Goal: Task Accomplishment & Management: Use online tool/utility

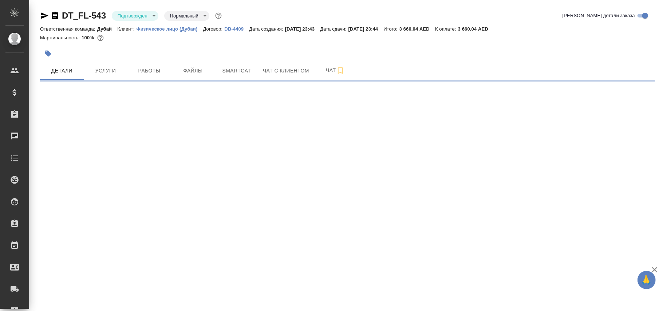
select select "RU"
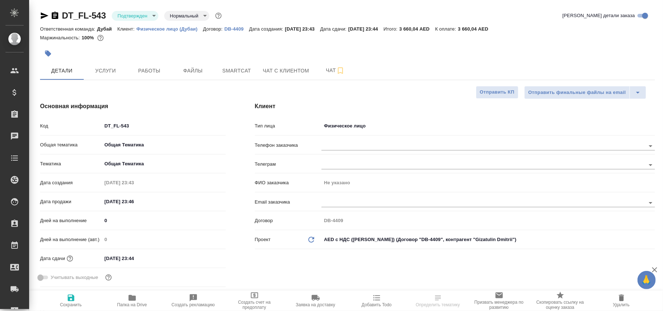
type textarea "x"
type input "Дубай"
type input "Solokha Petro"
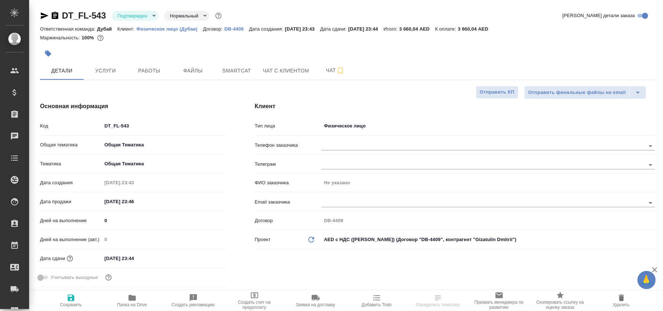
click at [361, 124] on body "🙏 .cls-1 fill:#fff; AWATERA Фокина Наталья n.fokina Клиенты Спецификации Заказы…" at bounding box center [331, 155] width 663 height 311
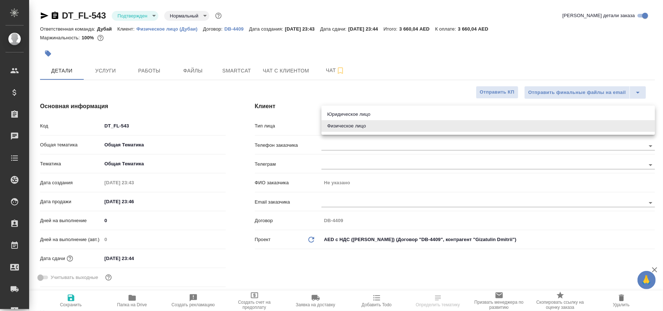
click at [357, 112] on li "Юридическое лицо" at bounding box center [487, 114] width 333 height 12
type input "company"
type textarea "x"
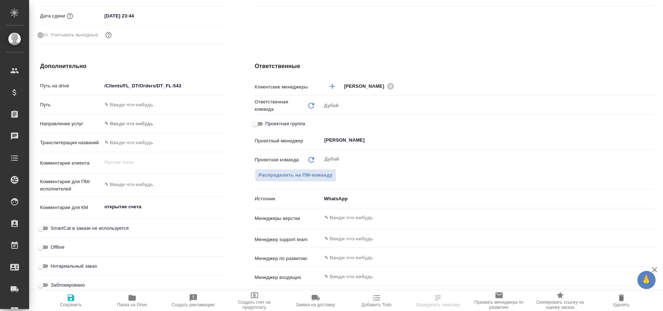
scroll to position [422, 0]
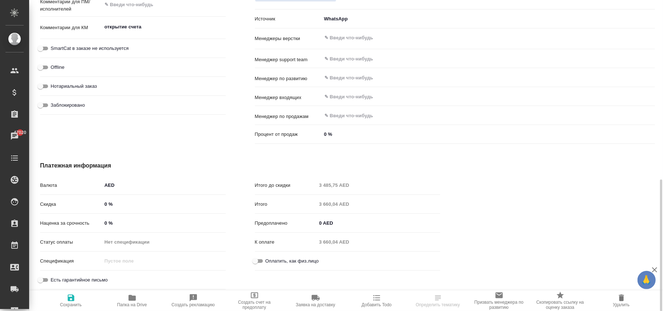
click at [67, 303] on span "Сохранить" at bounding box center [71, 304] width 22 height 5
type textarea "x"
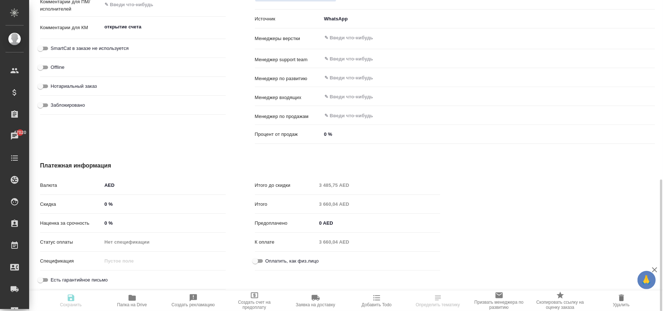
type textarea "x"
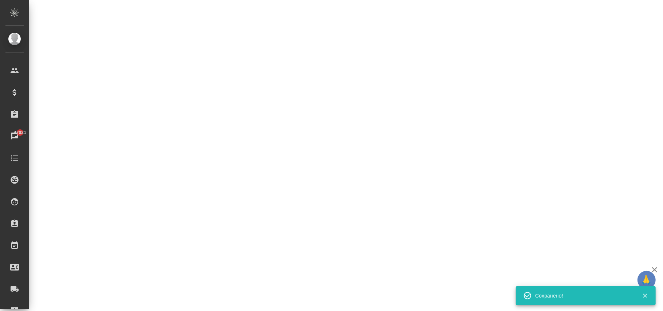
select select "RU"
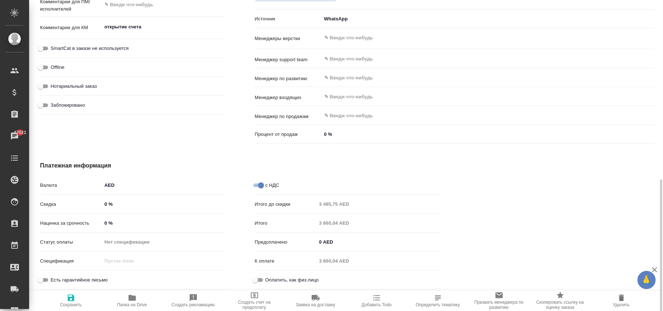
type textarea "x"
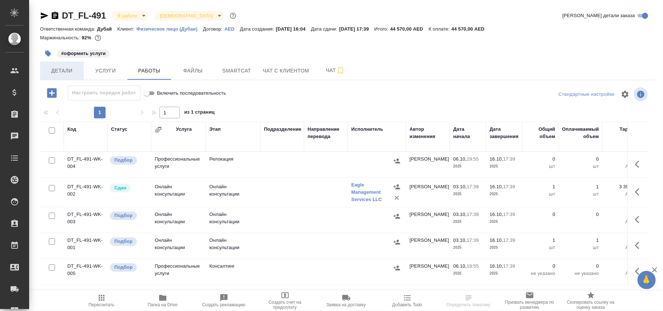
click at [62, 71] on span "Детали" at bounding box center [61, 70] width 35 height 9
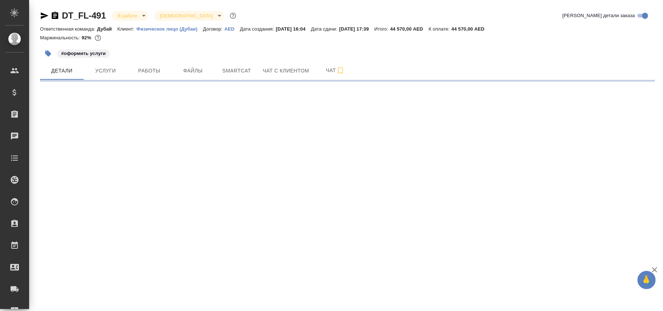
select select "RU"
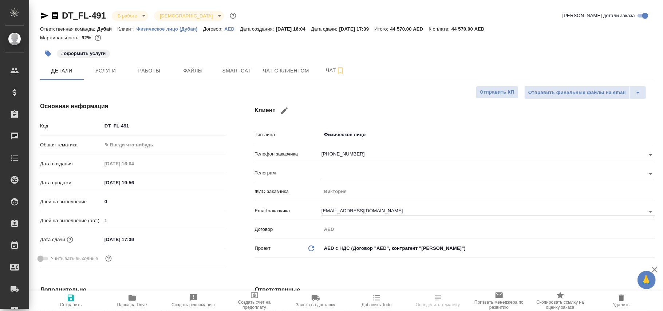
type textarea "x"
click at [344, 133] on body "🙏 .cls-1 fill:#fff; AWATERA Фокина Наталья n.fokina Клиенты Спецификации Заказы…" at bounding box center [331, 155] width 663 height 311
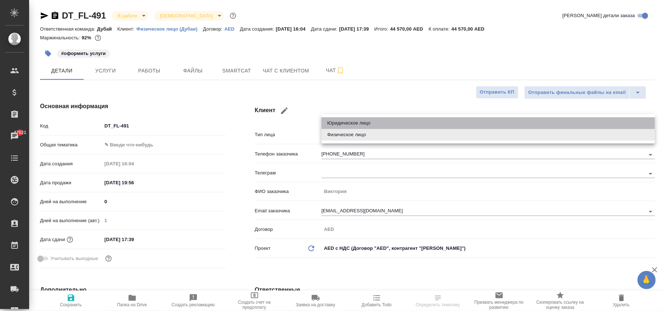
click at [342, 120] on li "Юридическое лицо" at bounding box center [487, 123] width 333 height 12
type input "company"
type textarea "x"
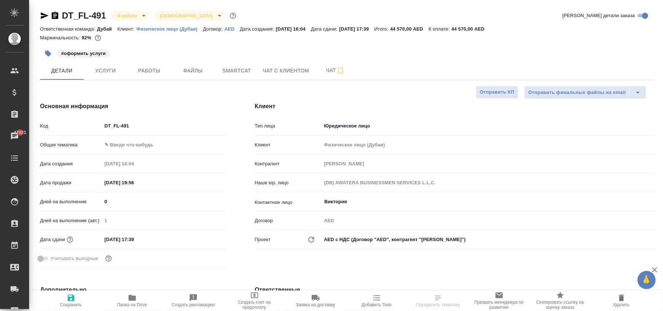
click at [68, 298] on icon "button" at bounding box center [71, 297] width 7 height 7
type textarea "x"
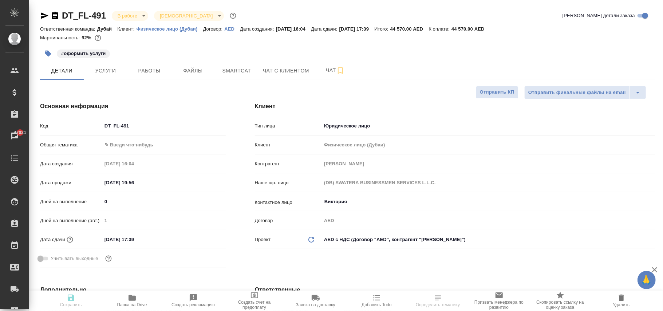
type textarea "x"
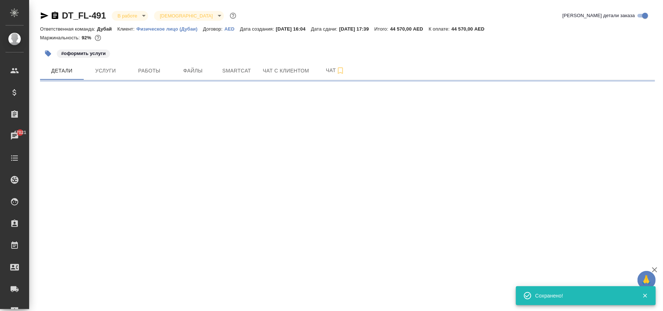
select select "RU"
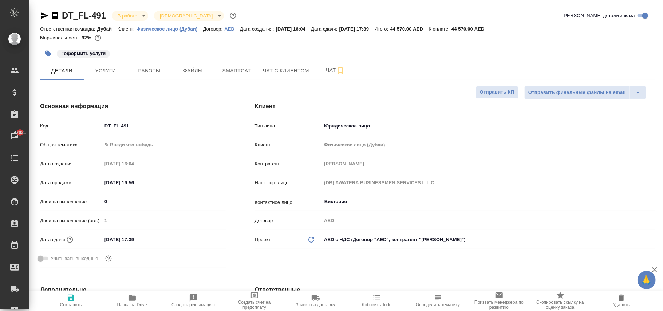
type textarea "x"
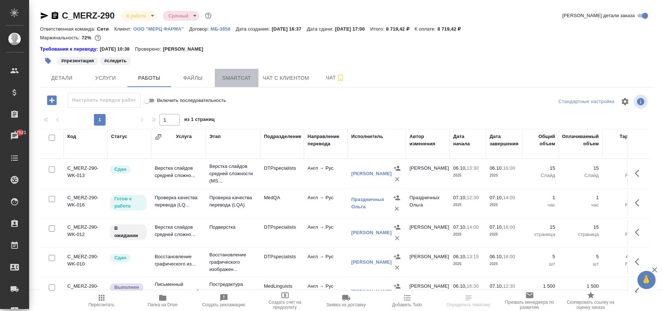
click at [223, 83] on button "Smartcat" at bounding box center [237, 78] width 44 height 18
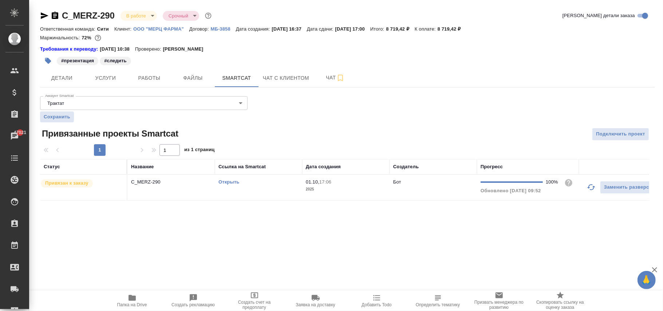
click at [361, 192] on p "2025" at bounding box center [346, 189] width 80 height 7
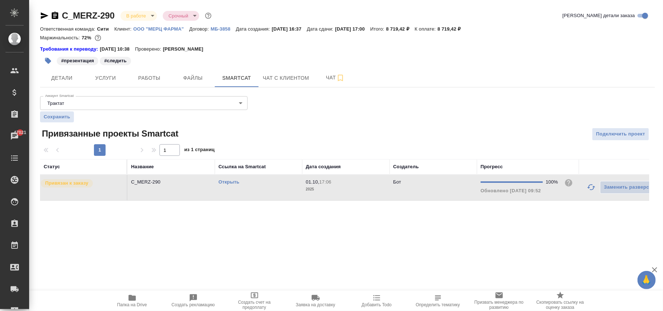
click at [361, 192] on p "2025" at bounding box center [346, 189] width 80 height 7
click at [147, 76] on span "Работы" at bounding box center [149, 78] width 35 height 9
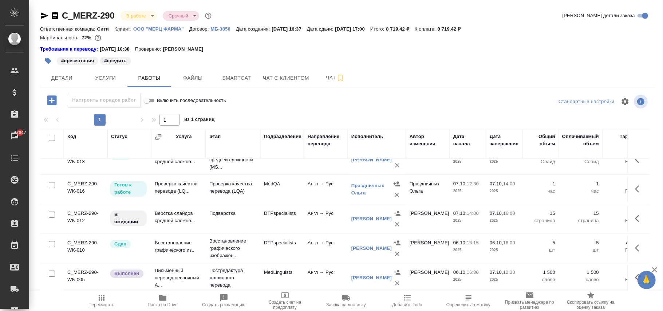
scroll to position [22, 0]
click at [368, 275] on link "Шереметьева Юлия Дмитриевна" at bounding box center [371, 277] width 40 height 5
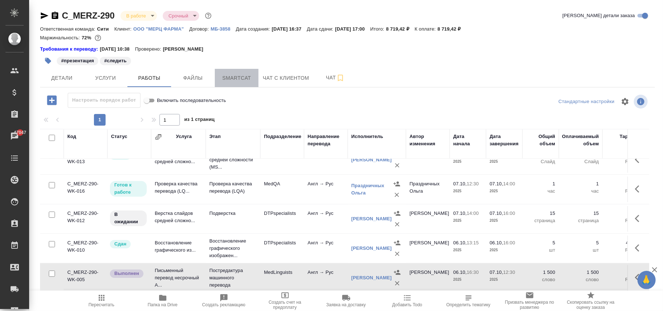
click at [229, 79] on span "Smartcat" at bounding box center [236, 78] width 35 height 9
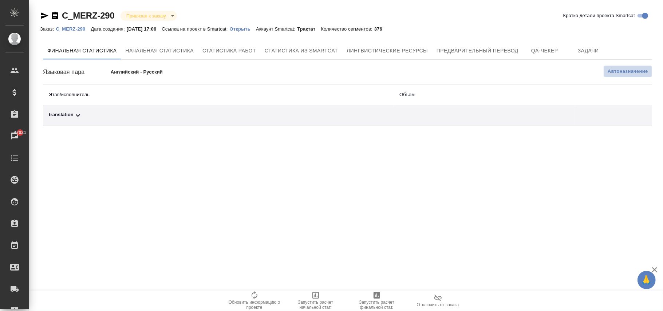
click at [624, 71] on span "Автоназначение" at bounding box center [627, 71] width 40 height 7
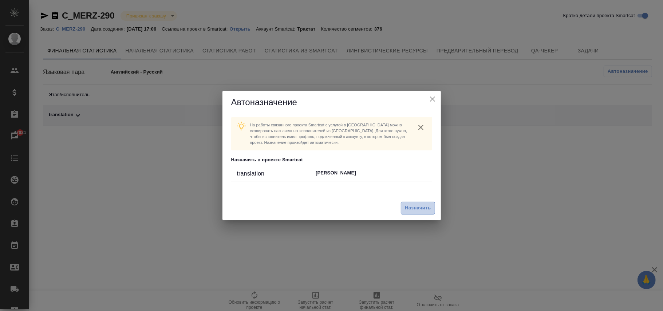
click at [425, 210] on span "Назначить" at bounding box center [418, 208] width 26 height 8
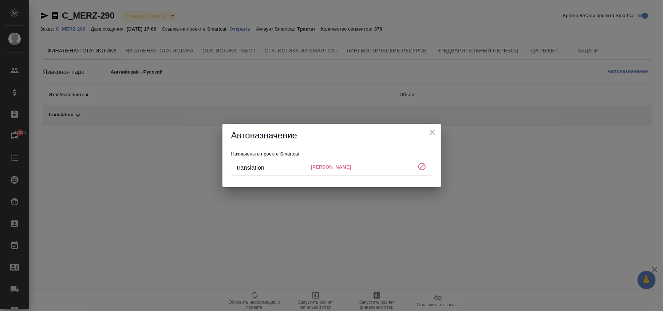
click at [431, 135] on icon "close" at bounding box center [432, 132] width 9 height 9
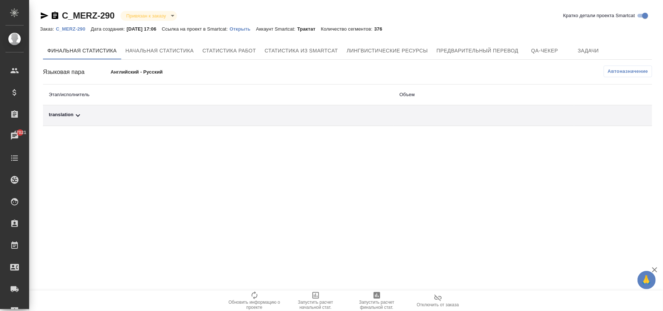
click at [85, 31] on p "C_MERZ-290" at bounding box center [73, 28] width 35 height 5
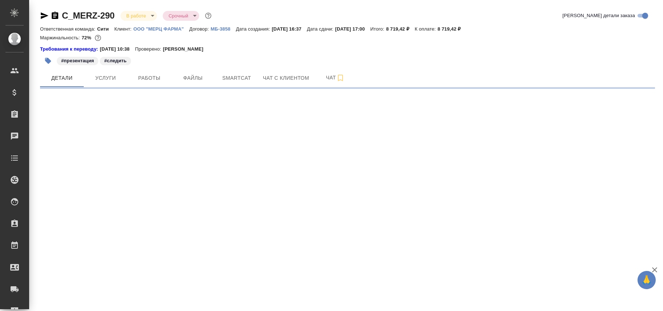
select select "RU"
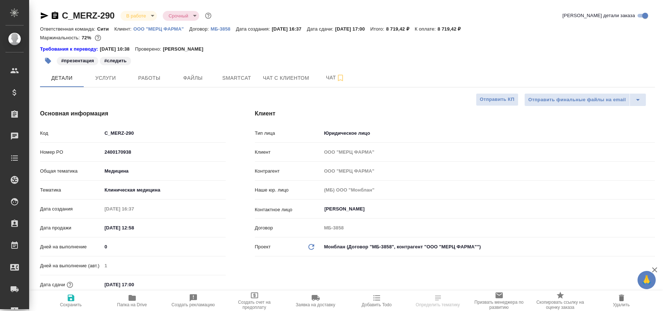
type textarea "x"
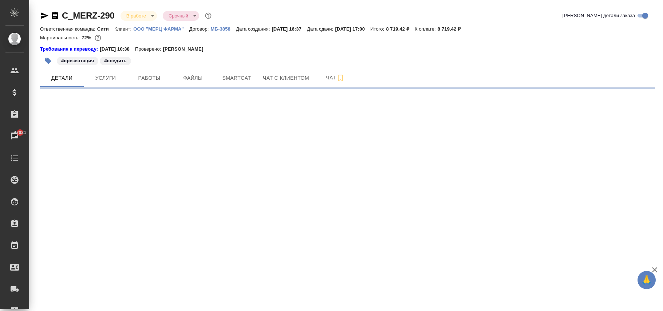
select select "RU"
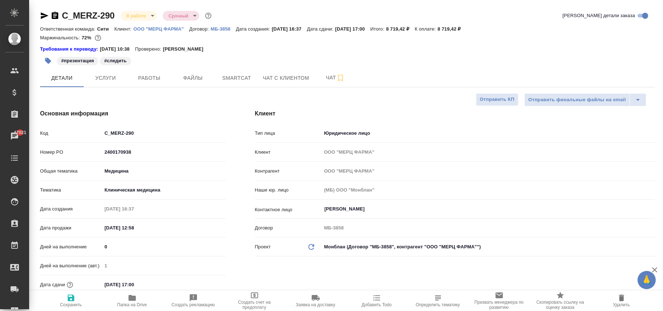
type textarea "x"
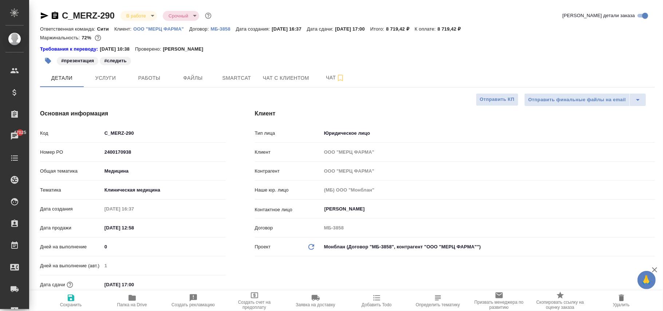
type textarea "x"
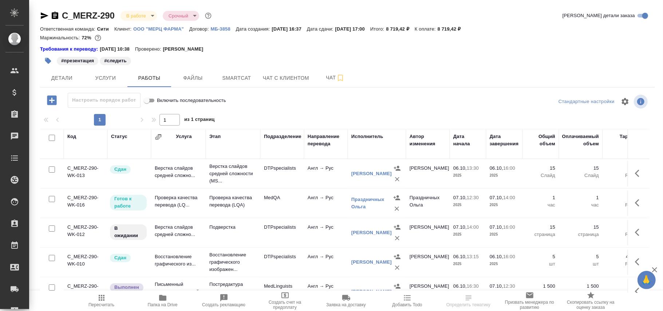
drag, startPoint x: 238, startPoint y: 73, endPoint x: 433, endPoint y: 108, distance: 197.8
click at [242, 75] on button "Smartcat" at bounding box center [237, 78] width 44 height 18
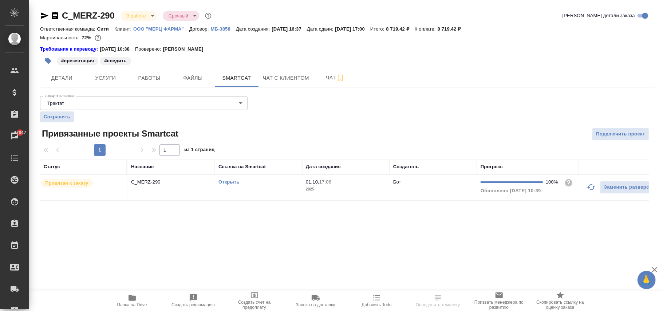
click at [357, 190] on p "2025" at bounding box center [346, 189] width 80 height 7
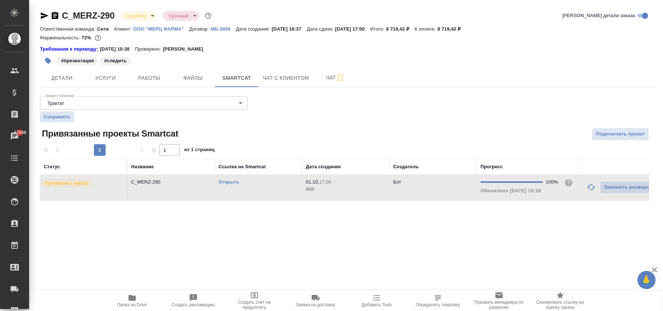
click at [232, 185] on link "Открыть" at bounding box center [228, 181] width 21 height 5
click at [360, 188] on p "2025" at bounding box center [346, 189] width 80 height 7
click at [60, 71] on button "Детали" at bounding box center [62, 78] width 44 height 18
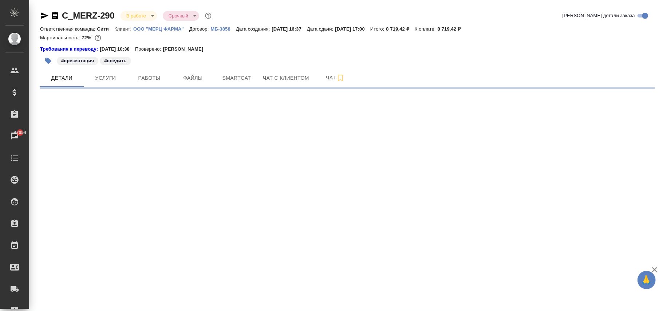
select select "RU"
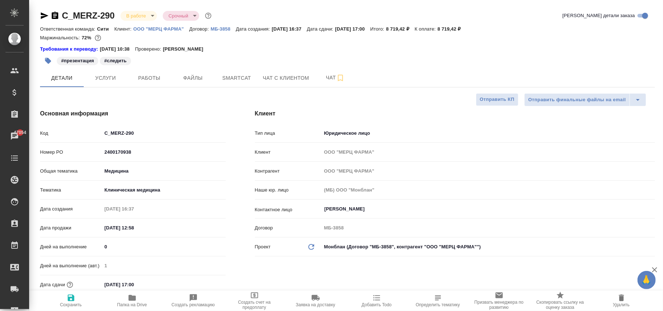
type textarea "x"
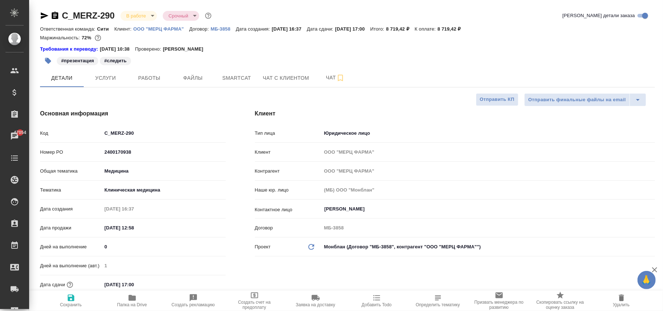
type textarea "x"
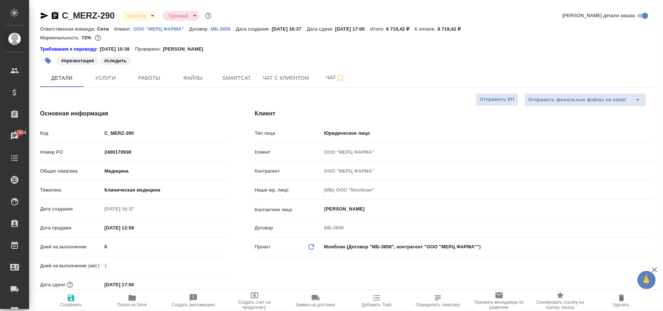
type textarea "x"
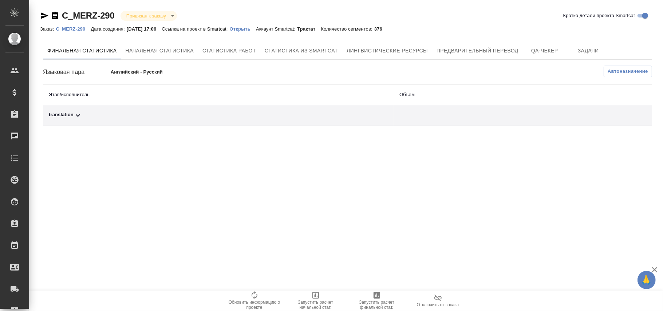
click at [616, 74] on span "Автоназначение" at bounding box center [627, 71] width 40 height 7
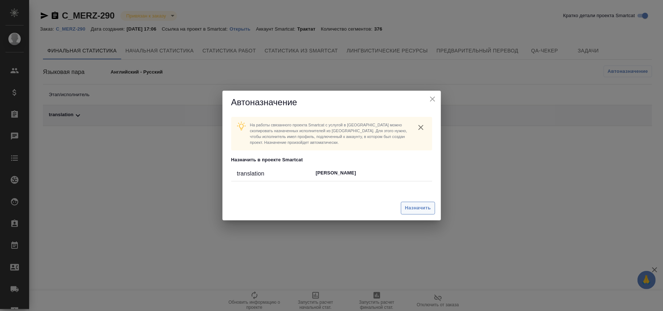
click at [416, 207] on span "Назначить" at bounding box center [418, 208] width 26 height 8
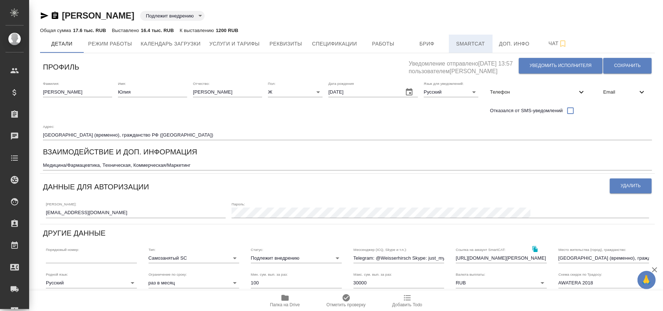
click at [466, 41] on span "Smartcat" at bounding box center [470, 43] width 35 height 9
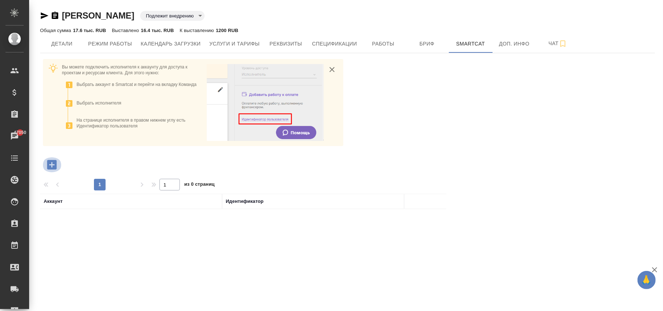
click at [51, 163] on icon "button" at bounding box center [51, 164] width 13 height 13
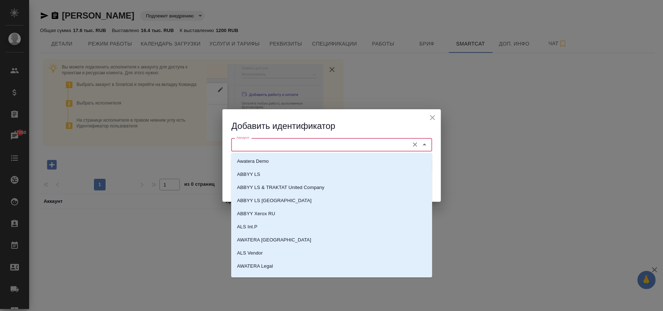
click at [257, 145] on input "Аккаунт" at bounding box center [319, 144] width 172 height 9
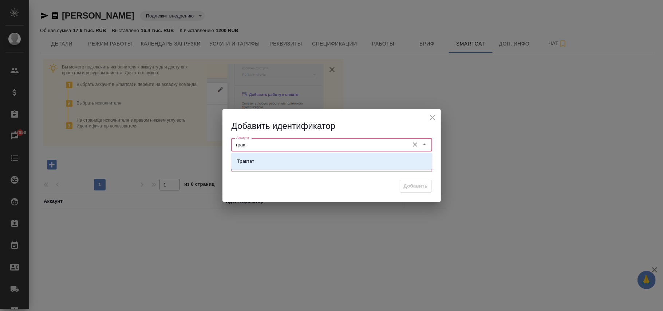
click at [258, 163] on li "Трактат" at bounding box center [331, 161] width 201 height 13
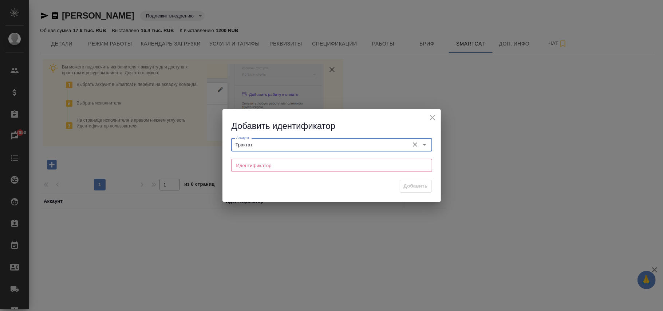
type input "Трактат"
click at [255, 167] on input "text" at bounding box center [331, 165] width 201 height 13
paste input "33035515-a325-48ec-8b89-405e4f38b4ad"
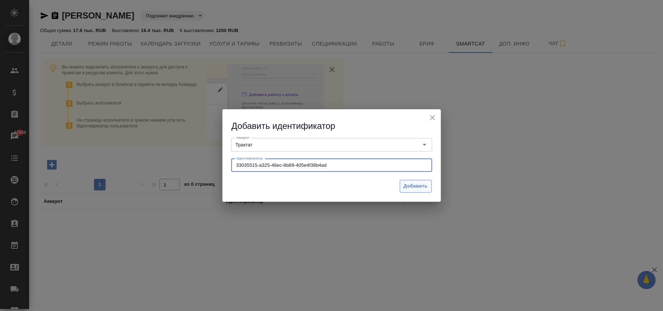
type input "33035515-a325-48ec-8b89-405e4f38b4ad"
click at [409, 182] on span "Добавить" at bounding box center [416, 186] width 24 height 8
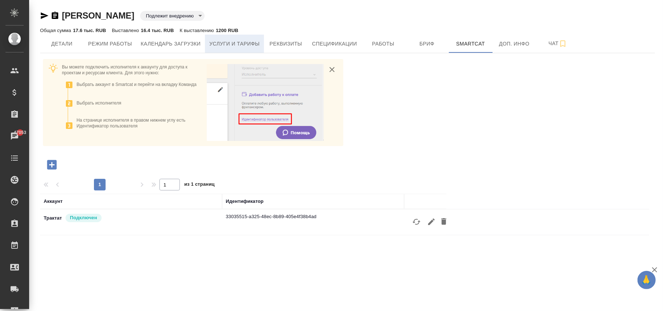
click at [254, 48] on span "Услуги и тарифы" at bounding box center [234, 43] width 50 height 9
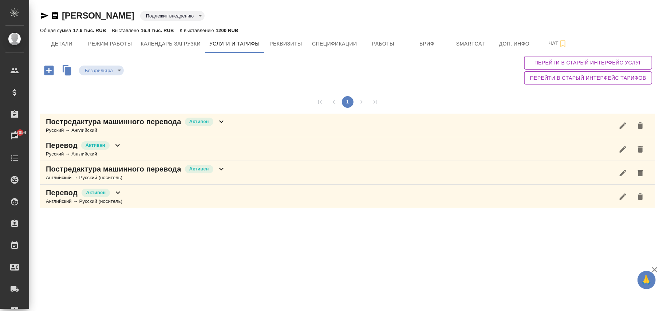
click at [218, 122] on icon at bounding box center [221, 121] width 9 height 9
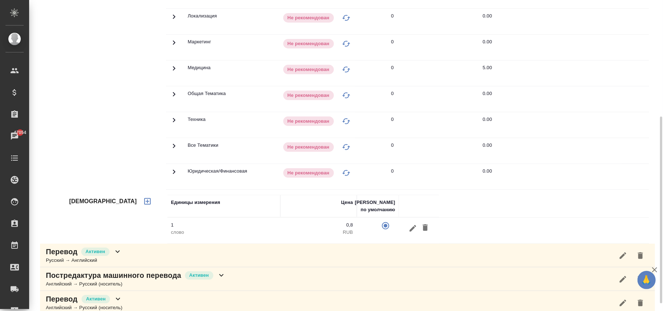
scroll to position [97, 0]
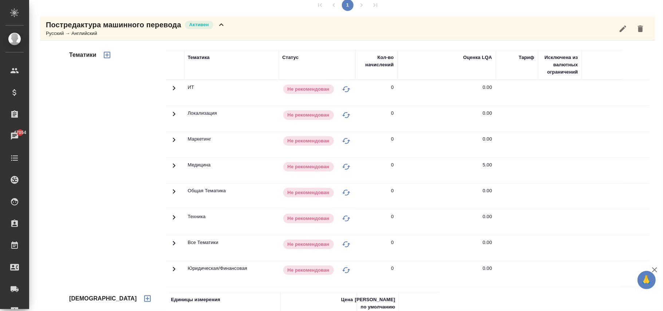
click at [174, 163] on icon at bounding box center [174, 165] width 9 height 9
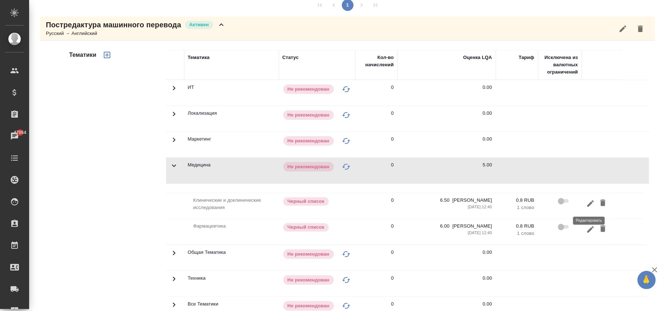
scroll to position [0, 0]
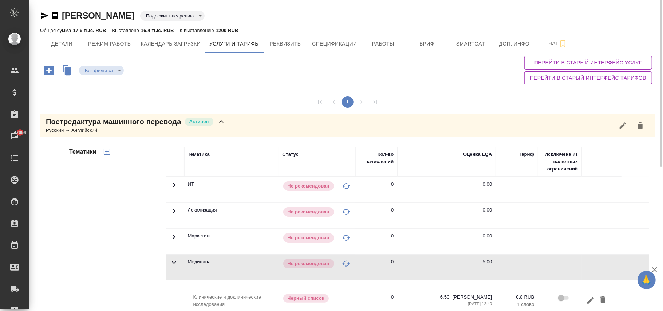
click at [608, 62] on span "Перейти в старый интерфейс услуг" at bounding box center [588, 62] width 116 height 9
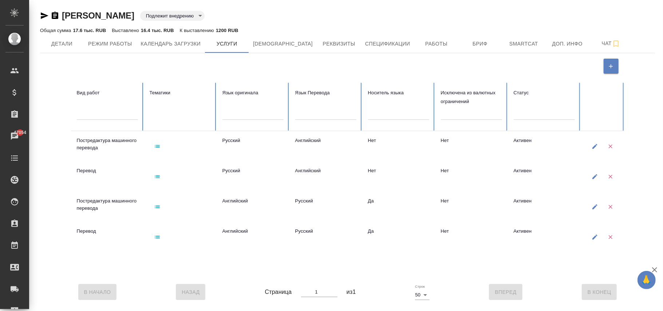
click at [155, 146] on icon "button" at bounding box center [157, 146] width 5 height 3
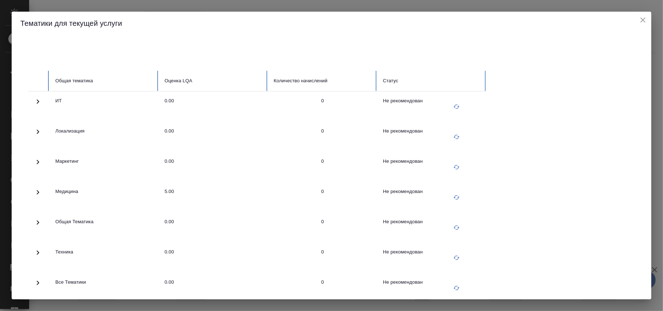
click at [39, 193] on icon at bounding box center [38, 192] width 3 height 4
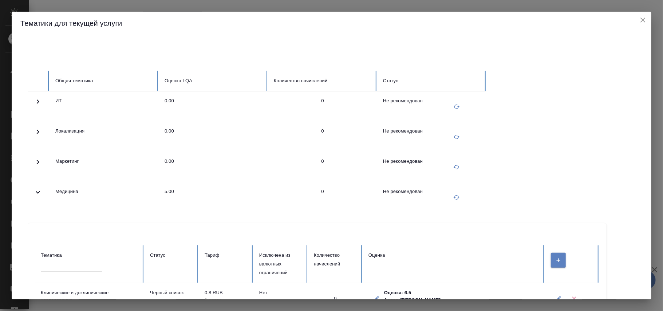
scroll to position [194, 0]
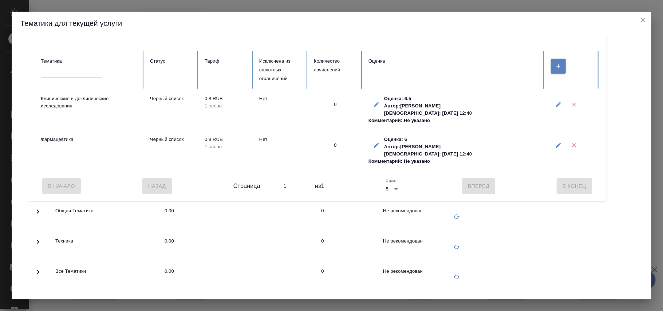
click at [558, 104] on icon "button" at bounding box center [558, 104] width 5 height 5
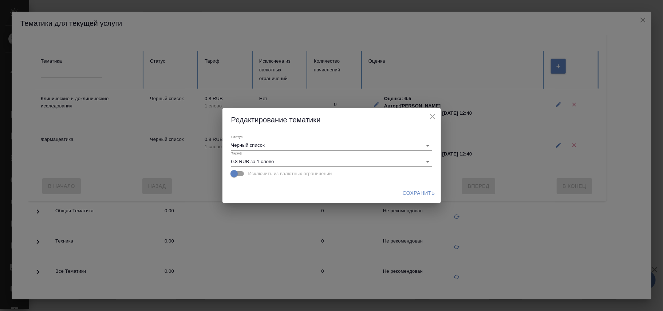
click at [317, 140] on div "Статус Черный список banned" at bounding box center [331, 142] width 201 height 16
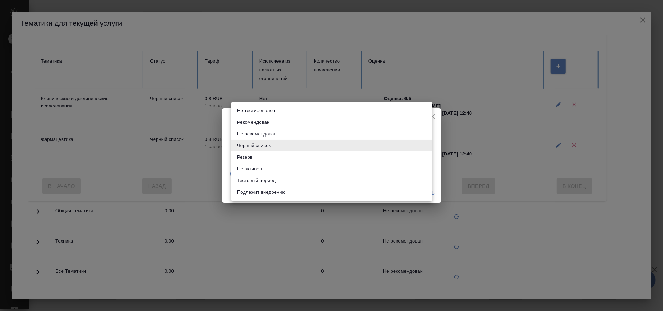
click at [310, 145] on body "🙏 .cls-1 fill:#fff; AWATERA Фокина Наталья n.fokina Клиенты Спецификации Заказы…" at bounding box center [331, 155] width 663 height 311
drag, startPoint x: 258, startPoint y: 178, endPoint x: 402, endPoint y: 175, distance: 143.8
click at [259, 178] on li "Тестовый период" at bounding box center [331, 181] width 201 height 12
type input "test period"
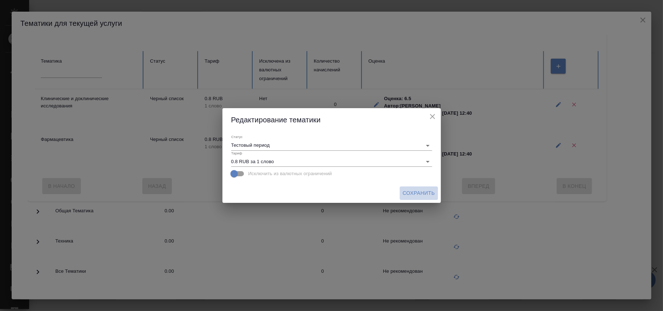
click at [413, 194] on span "Сохранить" at bounding box center [418, 193] width 32 height 9
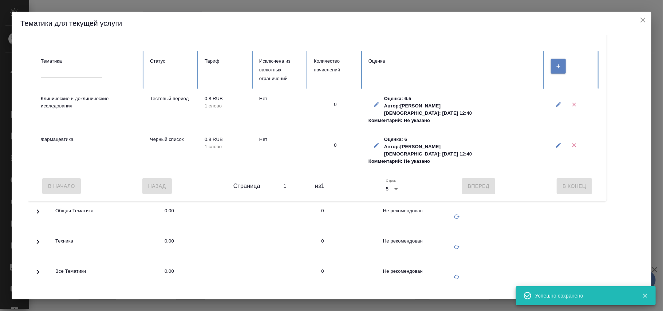
click at [558, 146] on icon "button" at bounding box center [558, 145] width 7 height 7
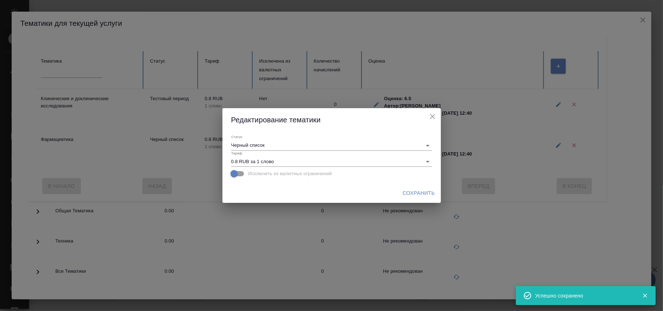
click at [326, 142] on body "🙏 .cls-1 fill:#fff; AWATERA Фокина Наталья n.fokina Клиенты Спецификации Заказы…" at bounding box center [331, 155] width 663 height 311
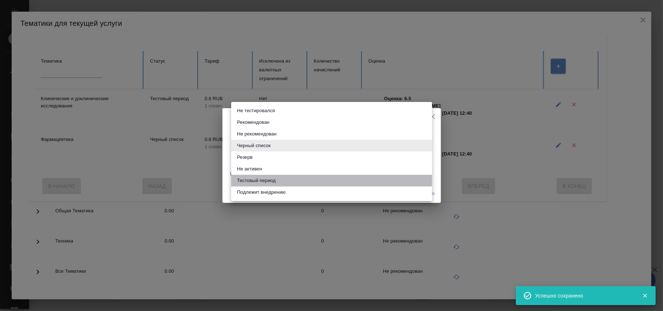
click at [267, 181] on li "Тестовый период" at bounding box center [331, 181] width 201 height 12
type input "test period"
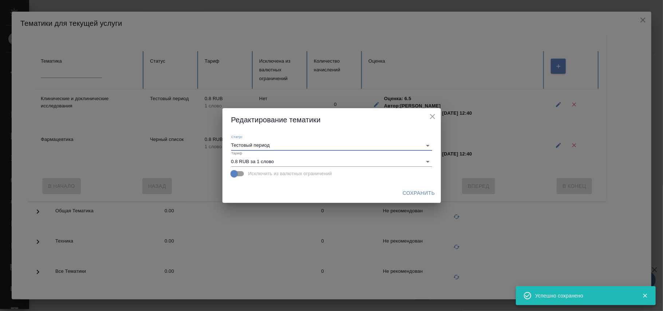
click at [422, 189] on span "Сохранить" at bounding box center [418, 193] width 32 height 9
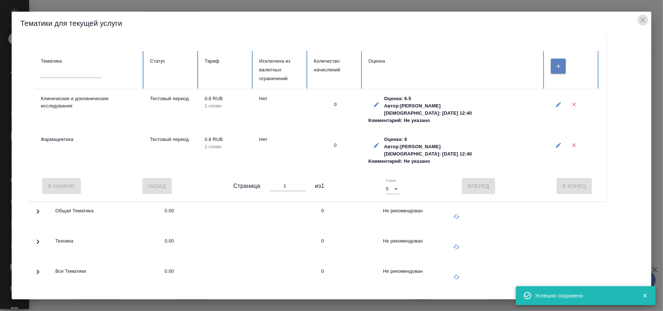
click at [644, 20] on icon "close" at bounding box center [642, 20] width 9 height 9
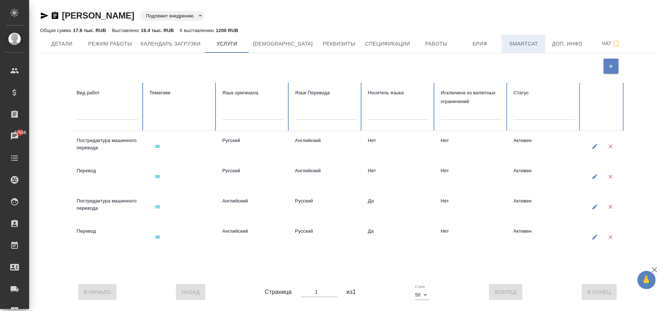
click at [507, 44] on span "Smartcat" at bounding box center [523, 43] width 35 height 9
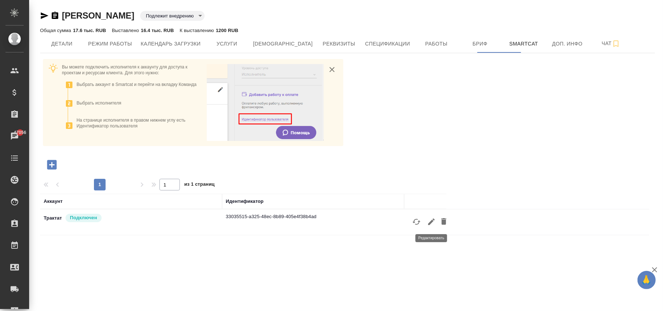
click at [433, 223] on icon "button" at bounding box center [431, 221] width 9 height 9
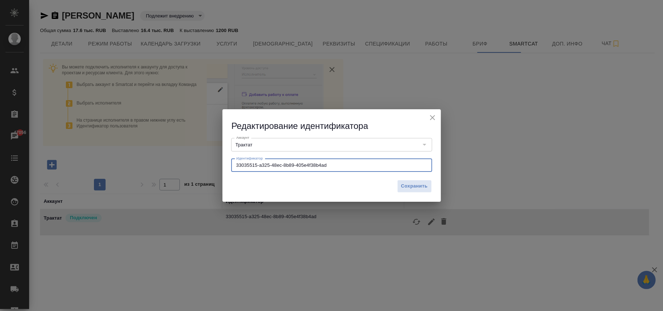
drag, startPoint x: 348, startPoint y: 164, endPoint x: 94, endPoint y: 167, distance: 254.0
click at [94, 167] on div "Редактирование идентификатора Аккаунт Трактат Аккаунт Идентификатор 33035515-a3…" at bounding box center [331, 155] width 663 height 311
paste input "40a3f70f-2b8c-4718-b8b5-5363f2211cbf"
type input "40a3f70f-2b8c-4718-b8b5-5363f2211cbf"
click at [415, 188] on span "Сохранить" at bounding box center [414, 186] width 27 height 8
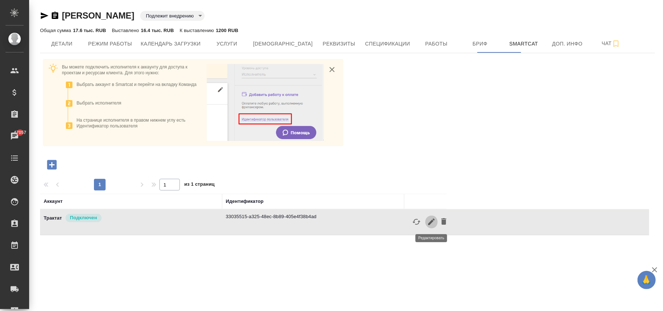
click at [432, 223] on icon "button" at bounding box center [431, 221] width 9 height 9
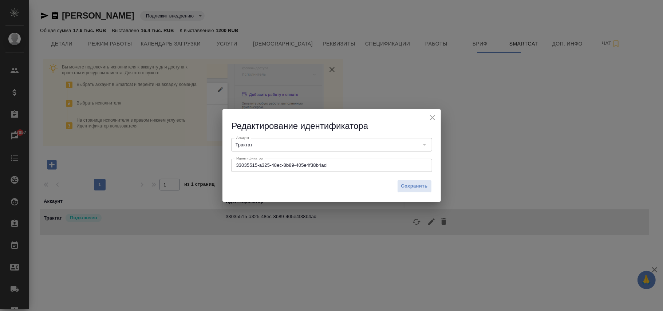
click at [237, 163] on input "33035515-a325-48ec-8b89-405e4f38b4ad" at bounding box center [331, 165] width 201 height 13
click at [407, 186] on span "Сохранить" at bounding box center [414, 186] width 27 height 8
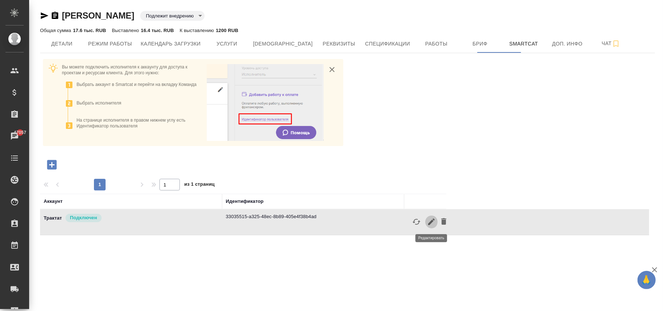
click at [432, 221] on icon "button" at bounding box center [431, 221] width 7 height 7
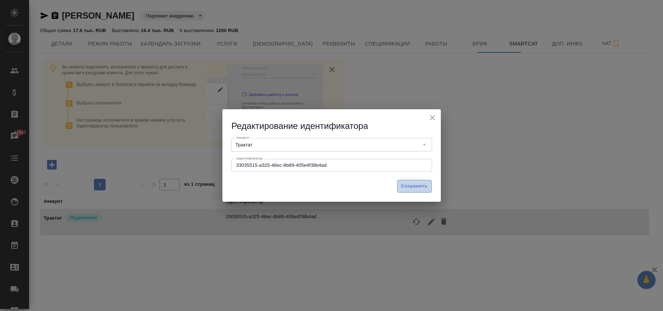
click at [416, 187] on span "Сохранить" at bounding box center [414, 186] width 27 height 8
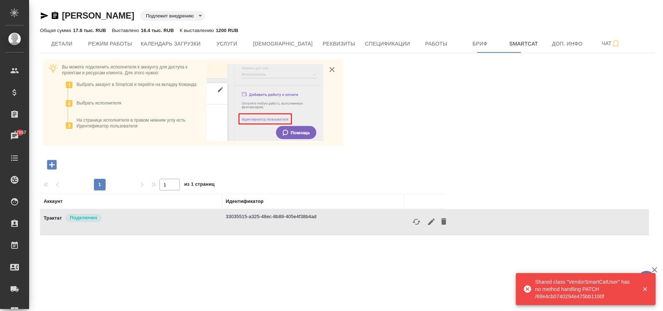
click at [443, 220] on icon "button" at bounding box center [443, 221] width 5 height 7
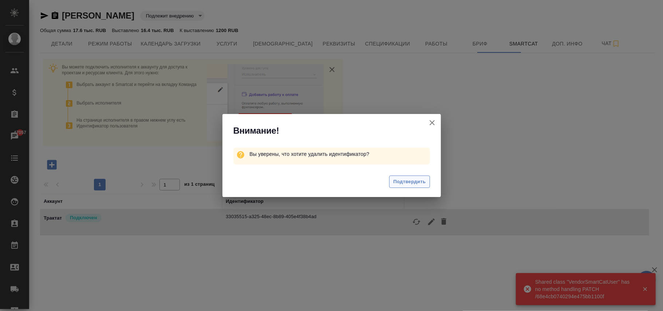
click at [411, 180] on span "Подтвердить" at bounding box center [409, 182] width 32 height 8
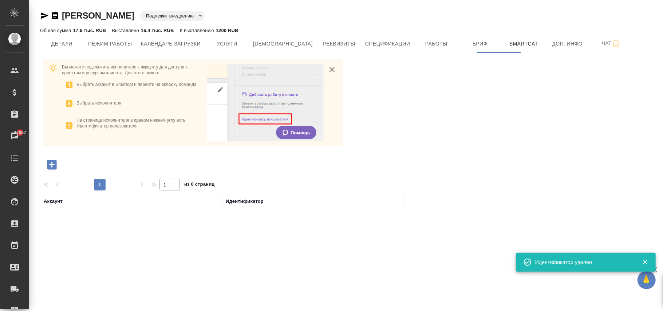
click at [49, 162] on icon "button" at bounding box center [51, 164] width 9 height 9
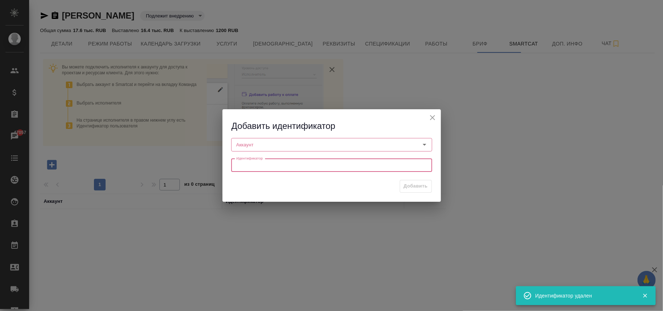
click at [238, 165] on input "text" at bounding box center [331, 165] width 201 height 13
paste input "40a3f70f-2b8c-4718-b8b5-5363f2211cbf"
click at [236, 164] on input "40a3f70f-2b8c-4718-b8b5-5363f2211cbf" at bounding box center [331, 165] width 201 height 13
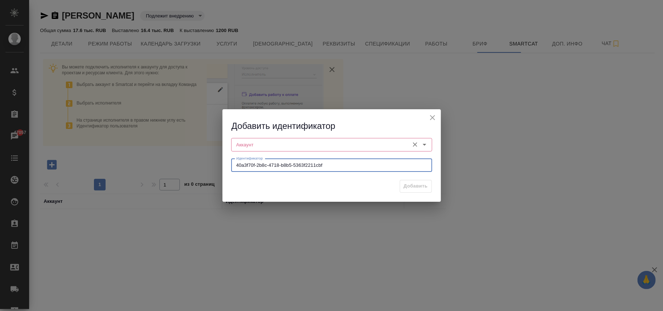
type input "40a3f70f-2b8c-4718-b8b5-5363f2211cbf"
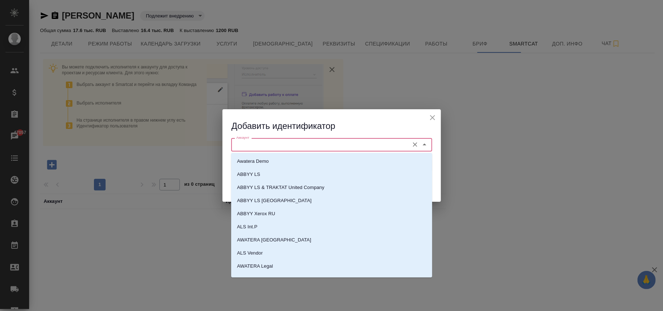
click at [251, 147] on input "Аккаунт" at bounding box center [319, 144] width 172 height 9
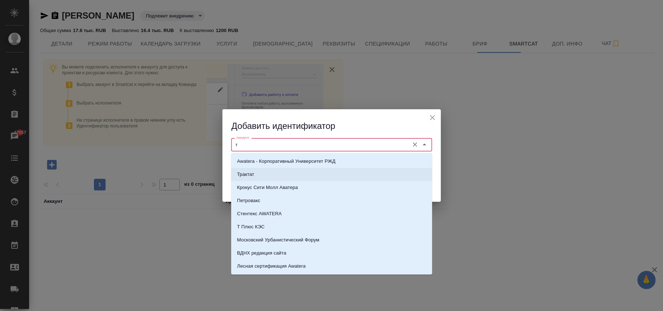
click at [274, 174] on li "Трактат" at bounding box center [331, 174] width 201 height 13
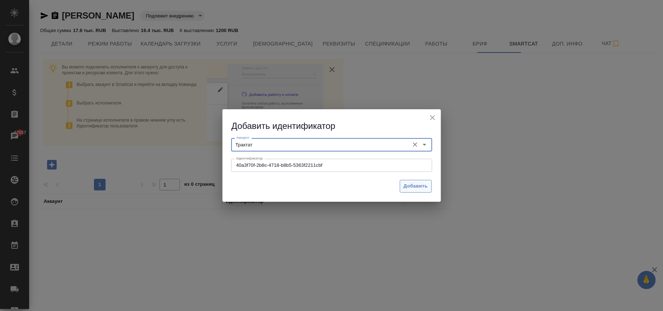
type input "Трактат"
click at [418, 181] on button "Добавить" at bounding box center [416, 186] width 32 height 13
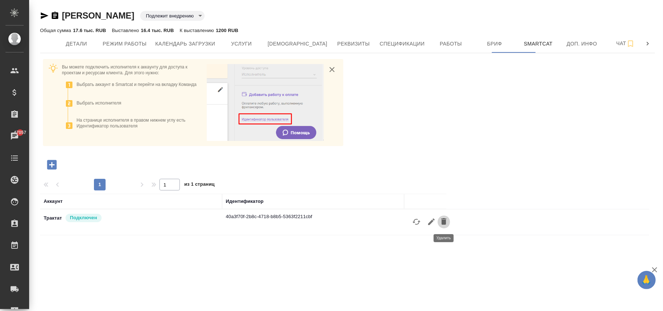
click at [445, 222] on icon "button" at bounding box center [443, 221] width 5 height 7
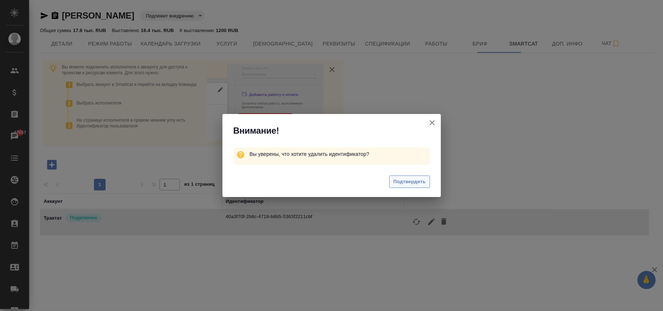
click at [417, 183] on span "Подтвердить" at bounding box center [409, 182] width 32 height 8
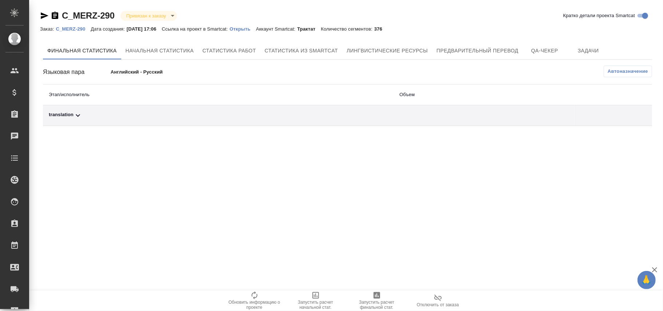
click at [632, 73] on span "Автоназначение" at bounding box center [627, 71] width 40 height 7
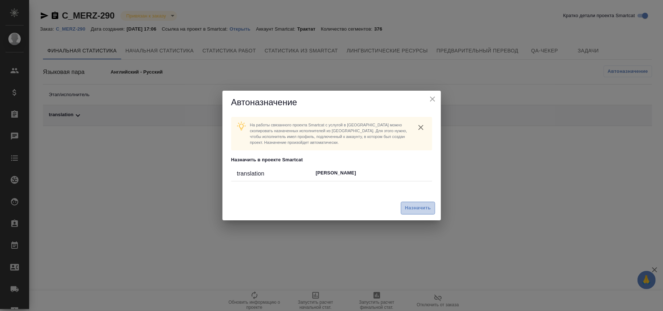
click at [423, 209] on span "Назначить" at bounding box center [418, 208] width 26 height 8
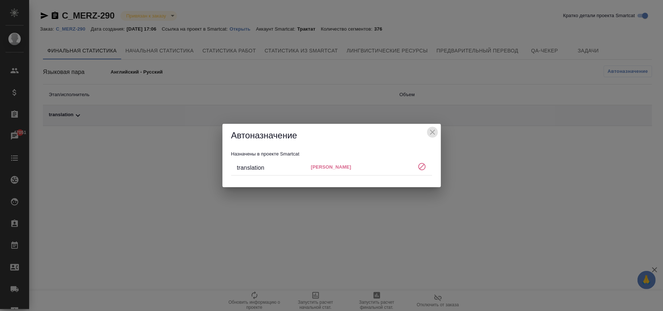
click at [431, 132] on icon "close" at bounding box center [432, 132] width 9 height 9
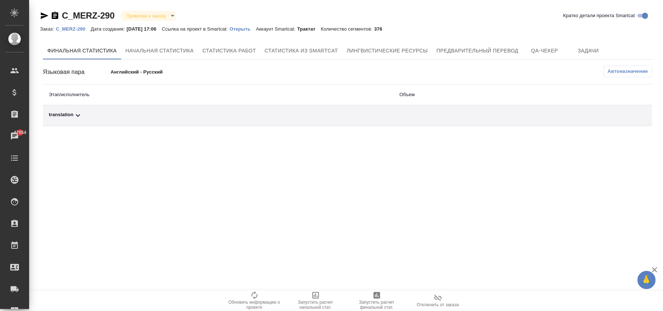
click at [607, 71] on span "Автоназначение" at bounding box center [627, 71] width 40 height 7
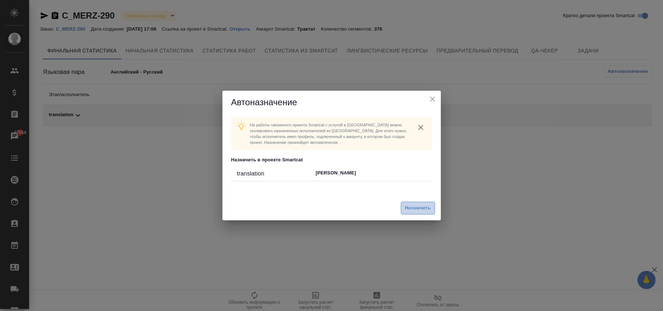
click at [424, 210] on span "Назначить" at bounding box center [418, 208] width 26 height 8
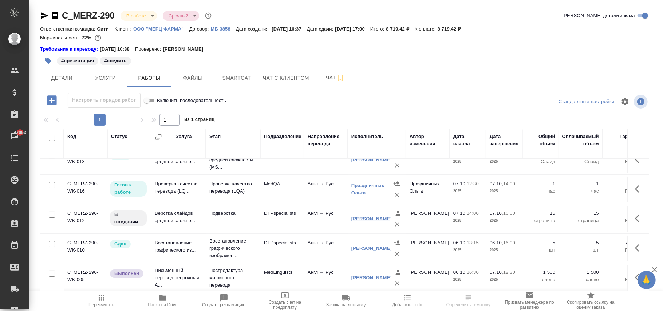
scroll to position [22, 0]
click at [230, 75] on span "Smartcat" at bounding box center [236, 78] width 35 height 9
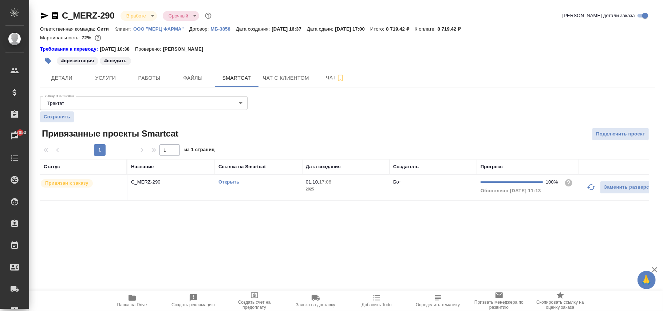
click at [424, 191] on td "Бот" at bounding box center [432, 187] width 87 height 25
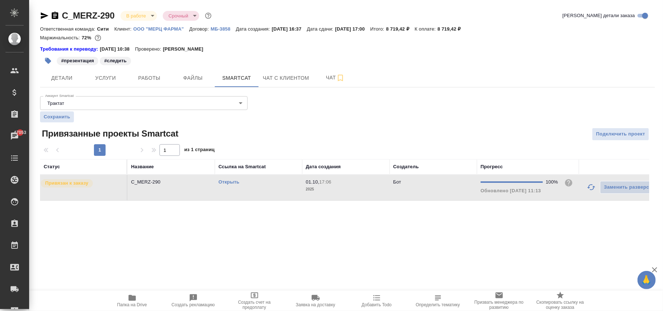
click at [424, 191] on td "Бот" at bounding box center [432, 187] width 87 height 25
click at [103, 79] on span "Услуги" at bounding box center [105, 78] width 35 height 9
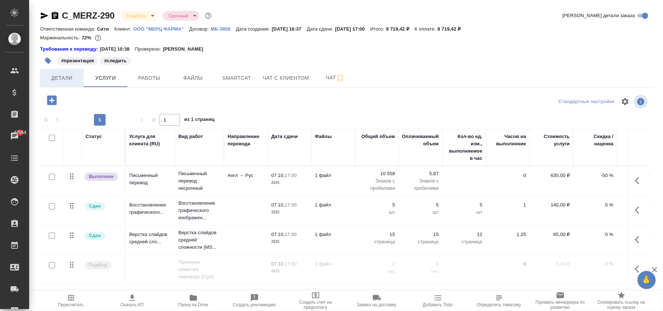
click at [63, 74] on span "Детали" at bounding box center [61, 78] width 35 height 9
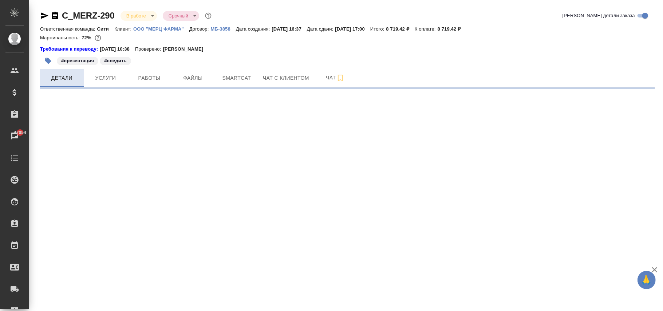
select select "RU"
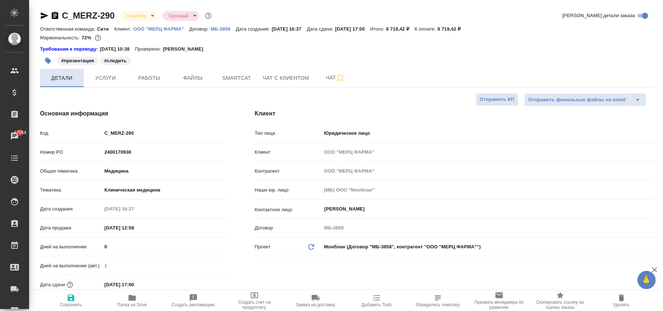
type textarea "x"
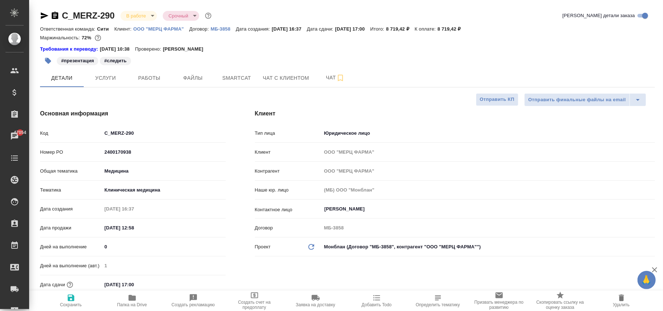
type textarea "x"
drag, startPoint x: 119, startPoint y: 12, endPoint x: 63, endPoint y: 12, distance: 56.0
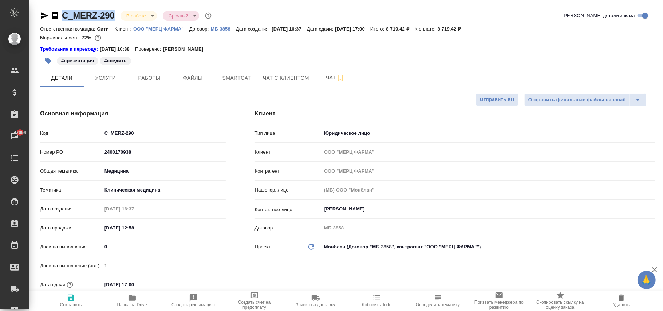
click at [63, 12] on div "C_MERZ-290 В работе inProgress Срочный urgent" at bounding box center [126, 16] width 173 height 12
copy link "C_MERZ-290"
type textarea "x"
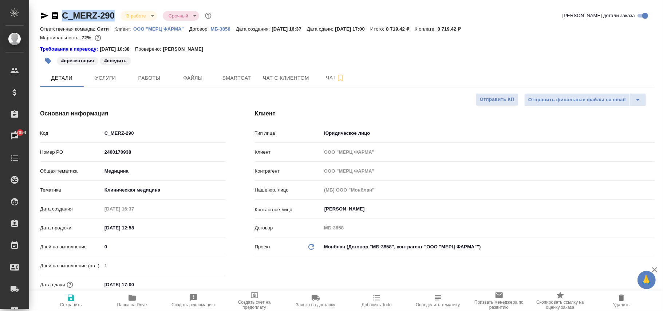
type textarea "x"
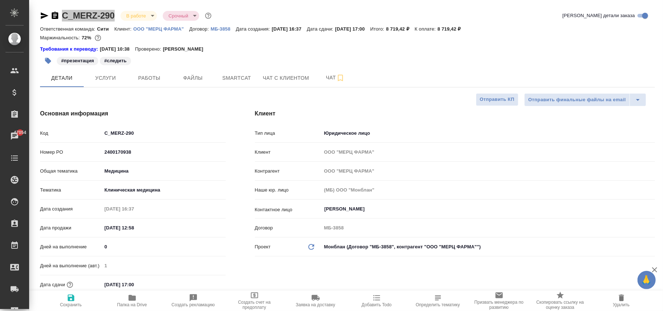
type textarea "x"
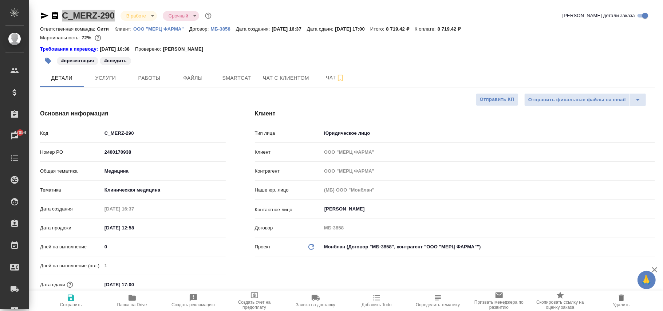
type textarea "x"
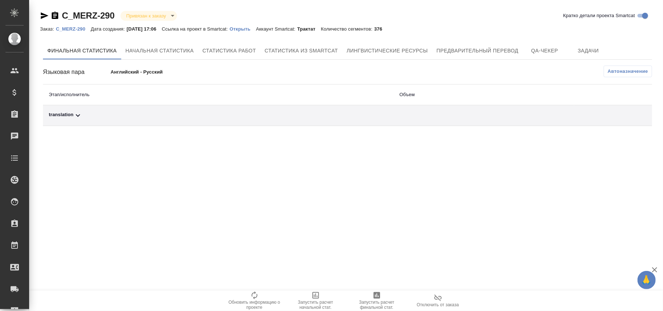
click at [623, 76] on button "Автоназначение" at bounding box center [627, 72] width 48 height 12
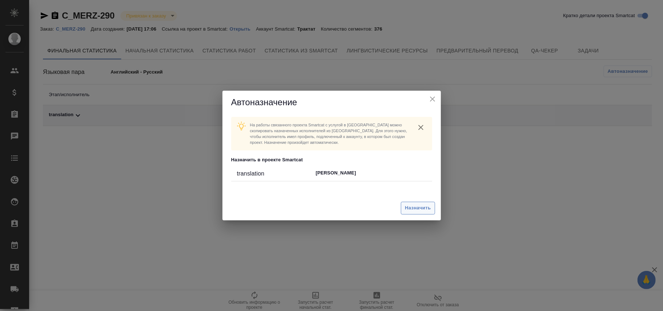
click at [415, 204] on span "Назначить" at bounding box center [418, 208] width 26 height 8
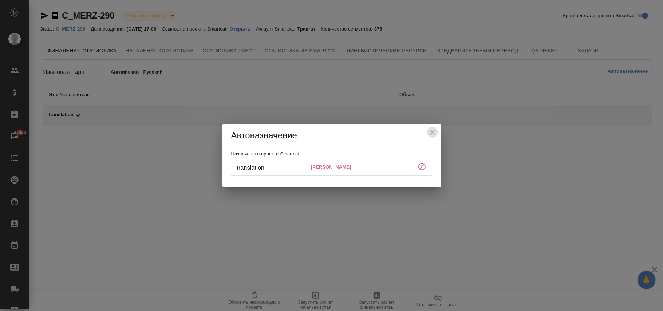
click at [433, 130] on icon "close" at bounding box center [432, 132] width 9 height 9
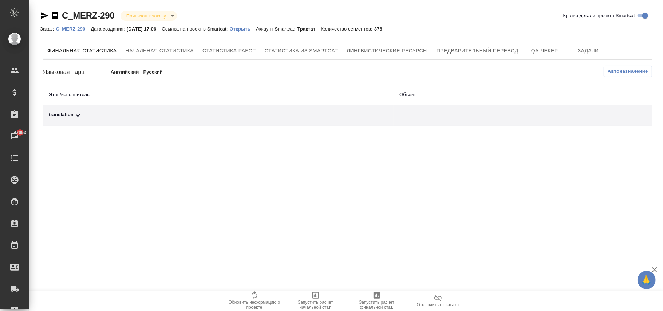
click at [78, 29] on p "C_MERZ-290" at bounding box center [73, 28] width 35 height 5
click at [618, 66] on button "Автоназначение" at bounding box center [627, 72] width 48 height 12
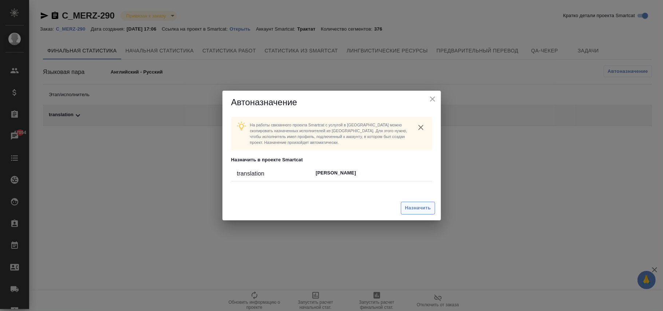
click at [423, 209] on span "Назначить" at bounding box center [418, 208] width 26 height 8
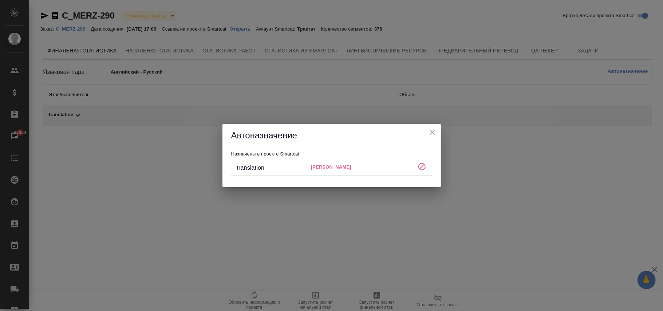
click at [433, 134] on icon "close" at bounding box center [432, 132] width 5 height 5
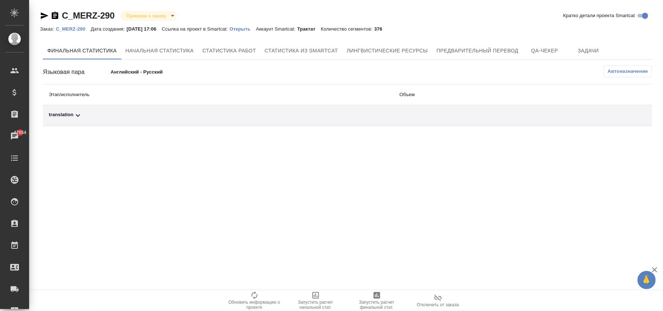
click at [254, 30] on p "Открыть" at bounding box center [243, 28] width 26 height 5
click at [635, 69] on span "Автоназначение" at bounding box center [627, 71] width 40 height 7
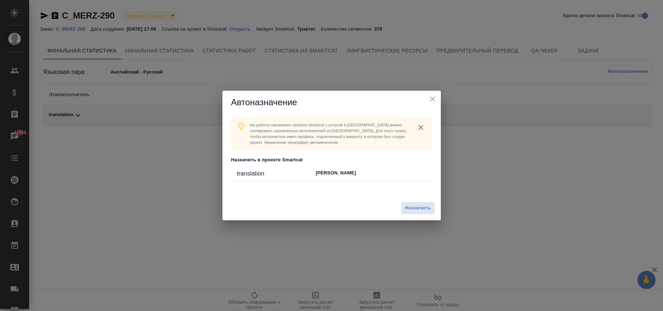
click at [420, 196] on div "Назначить" at bounding box center [331, 208] width 218 height 24
click at [420, 208] on span "Назначить" at bounding box center [418, 208] width 26 height 8
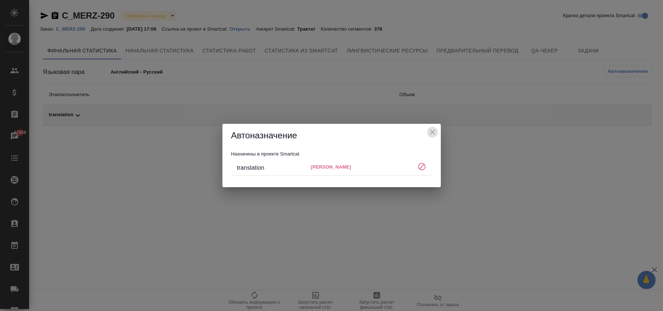
click at [434, 130] on icon "close" at bounding box center [432, 132] width 5 height 5
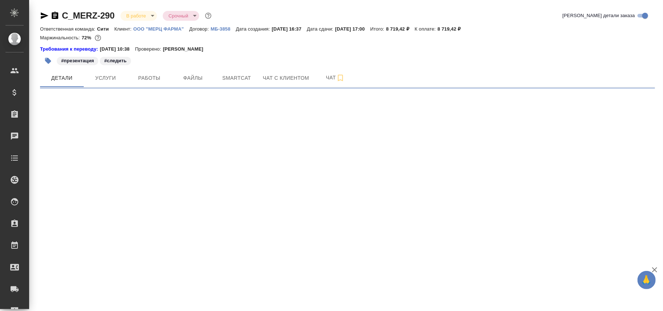
select select "RU"
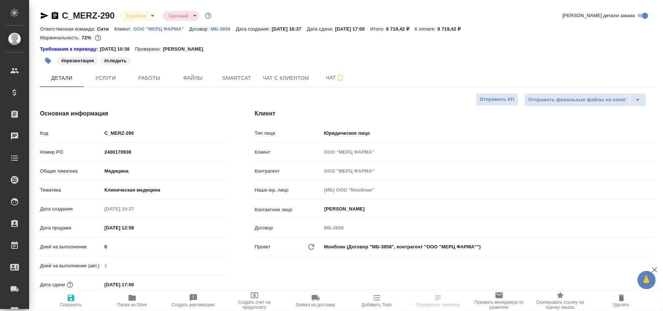
type textarea "x"
click at [111, 78] on span "Услуги" at bounding box center [105, 78] width 35 height 9
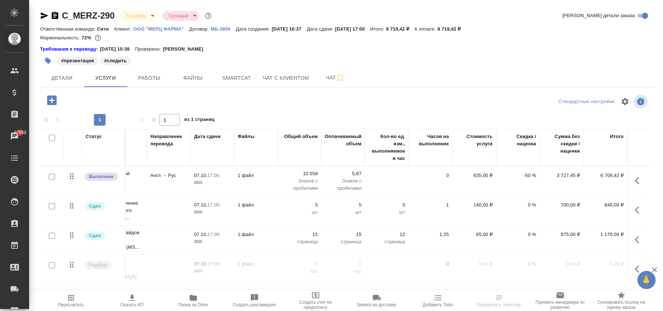
scroll to position [0, 84]
click at [635, 181] on icon "button" at bounding box center [639, 180] width 9 height 9
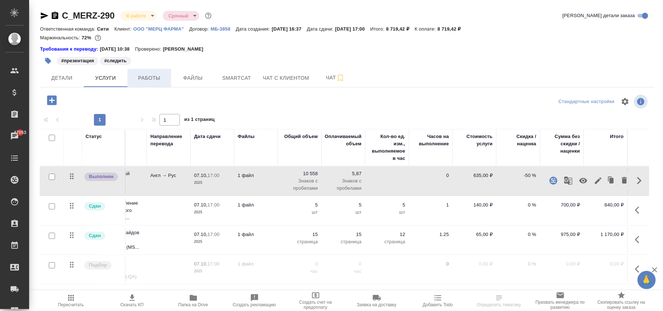
click at [142, 81] on span "Работы" at bounding box center [149, 78] width 35 height 9
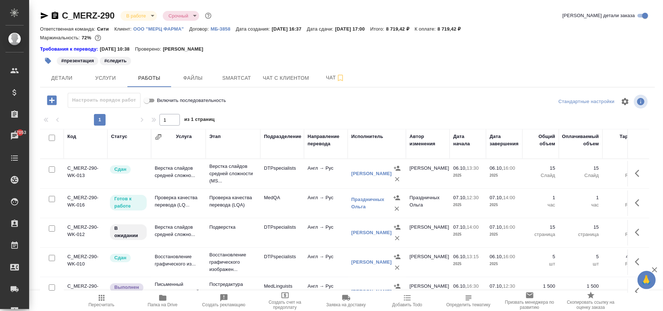
click at [51, 99] on icon "button" at bounding box center [51, 99] width 9 height 9
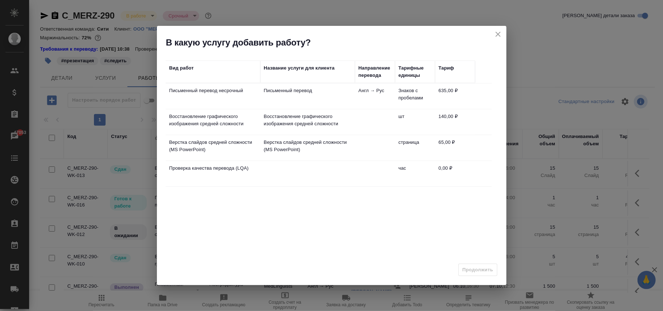
click at [355, 92] on td "Англ → Рус" at bounding box center [375, 95] width 40 height 25
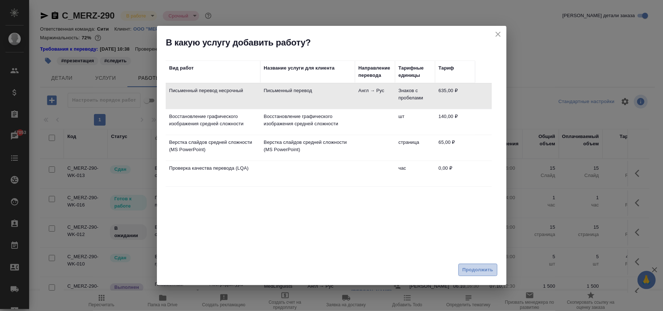
click at [477, 269] on span "Продолжить" at bounding box center [477, 270] width 31 height 8
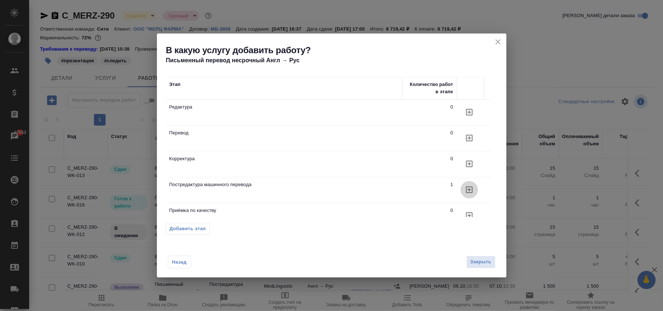
click at [472, 190] on icon "button" at bounding box center [469, 189] width 9 height 9
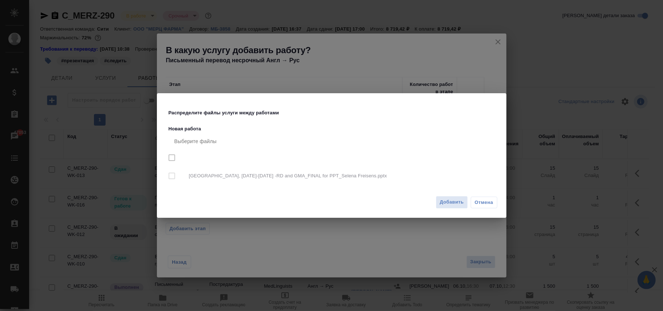
checkbox input "true"
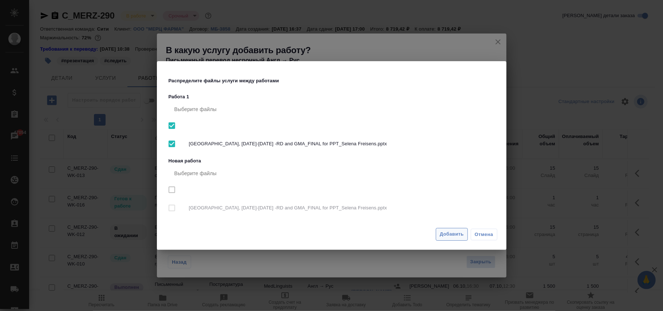
click at [448, 233] on span "Добавить" at bounding box center [452, 234] width 24 height 8
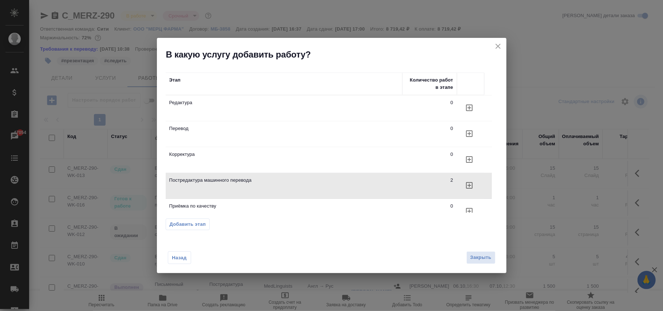
click at [475, 256] on span "Закрыть" at bounding box center [480, 257] width 21 height 8
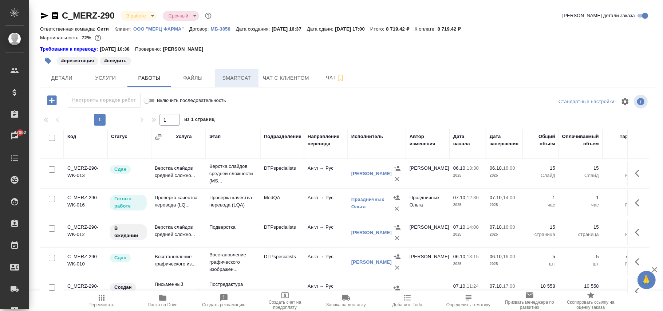
click at [250, 81] on span "Smartcat" at bounding box center [236, 78] width 35 height 9
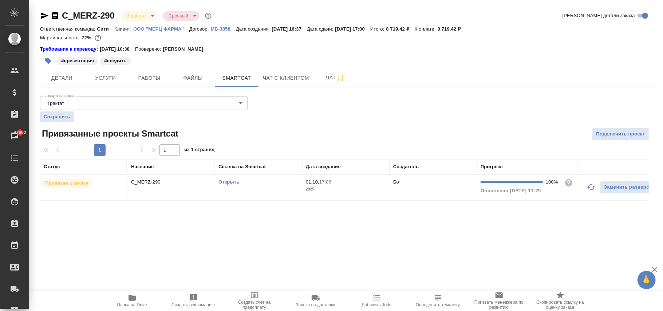
click at [359, 190] on p "2025" at bounding box center [346, 189] width 80 height 7
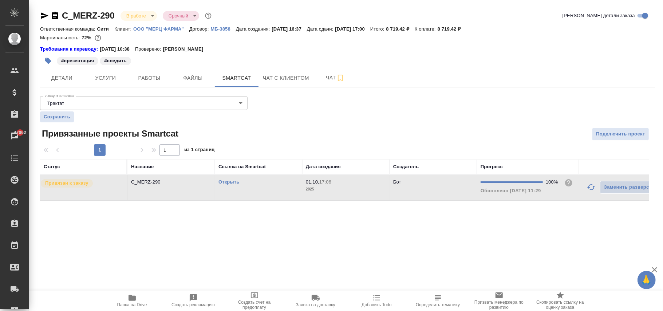
click at [359, 190] on p "2025" at bounding box center [346, 189] width 80 height 7
click at [156, 82] on span "Работы" at bounding box center [149, 78] width 35 height 9
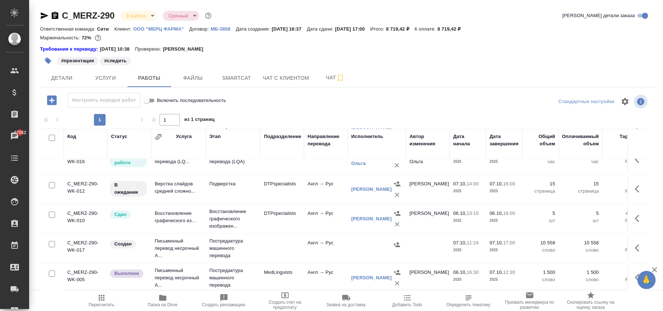
scroll to position [51, 0]
click at [394, 242] on icon "button" at bounding box center [396, 244] width 7 height 5
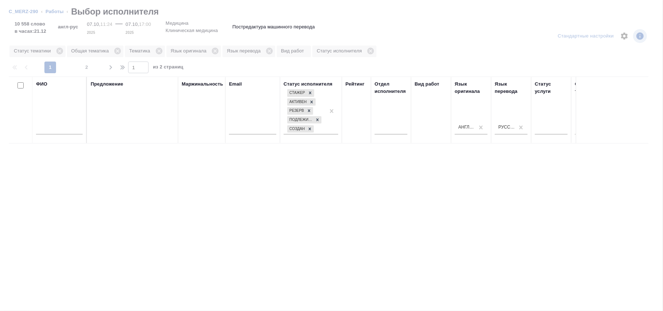
click at [52, 130] on input "text" at bounding box center [59, 129] width 47 height 9
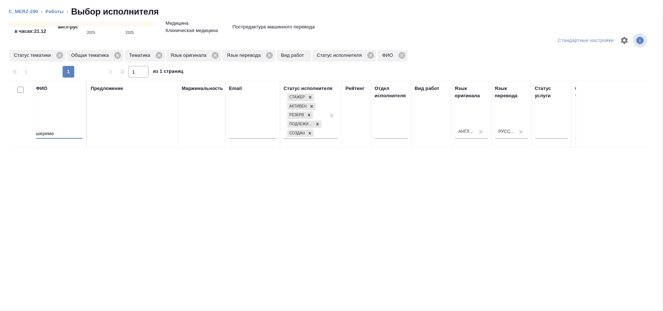
scroll to position [38, 0]
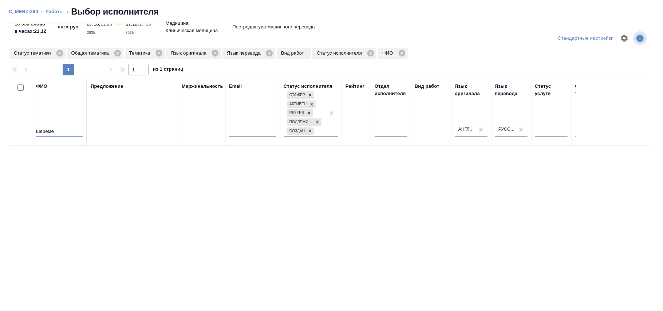
type input "шереме"
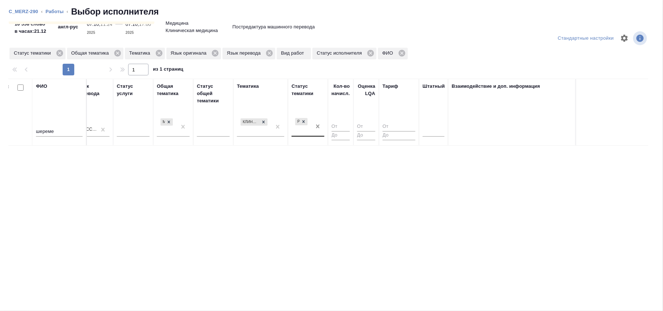
drag, startPoint x: 313, startPoint y: 126, endPoint x: 325, endPoint y: 138, distance: 17.5
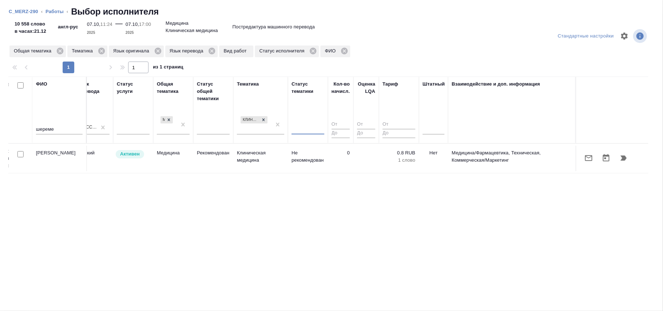
scroll to position [0, 0]
click at [194, 156] on td "Рекомендован" at bounding box center [213, 158] width 40 height 25
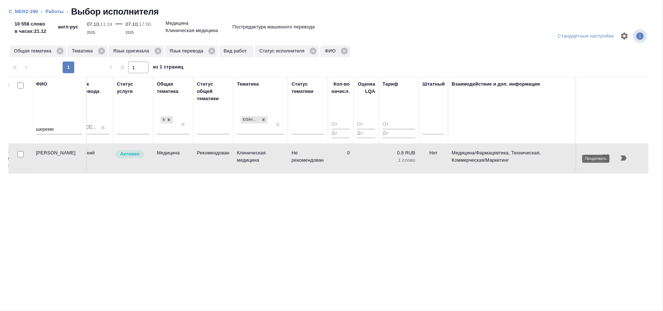
click at [624, 159] on icon "button" at bounding box center [623, 157] width 6 height 5
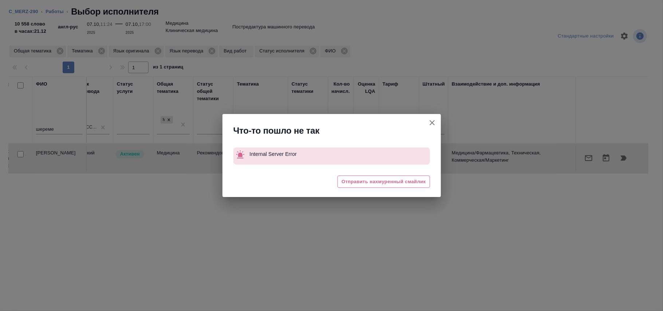
click at [430, 120] on icon "button" at bounding box center [432, 122] width 9 height 9
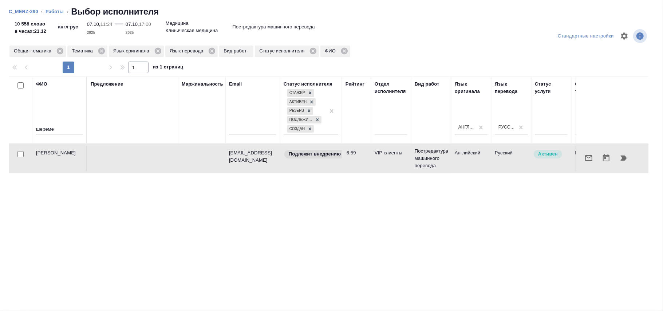
scroll to position [0, 418]
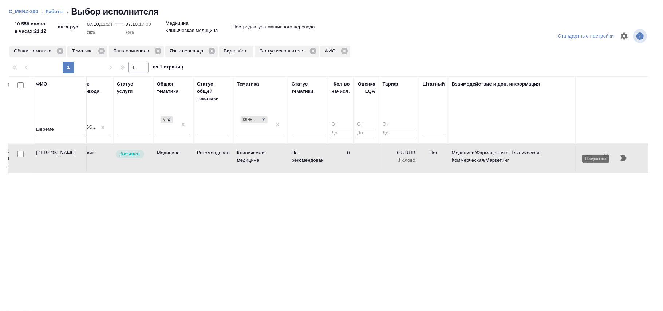
click at [626, 156] on icon "button" at bounding box center [623, 158] width 9 height 9
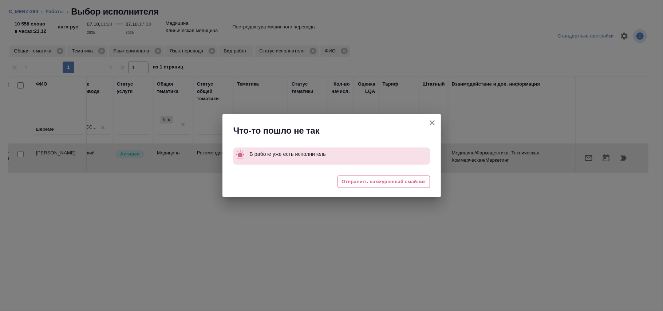
click at [434, 123] on icon "button" at bounding box center [432, 122] width 9 height 9
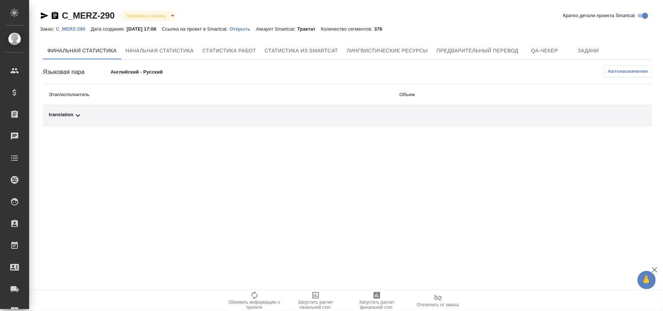
click at [251, 28] on p "Открыть" at bounding box center [243, 28] width 26 height 5
click at [82, 30] on p "C_MERZ-290" at bounding box center [73, 28] width 35 height 5
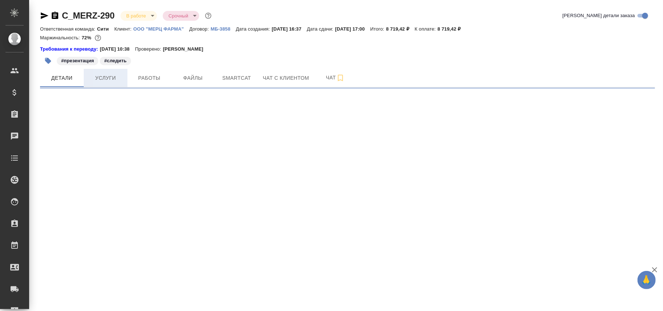
select select "RU"
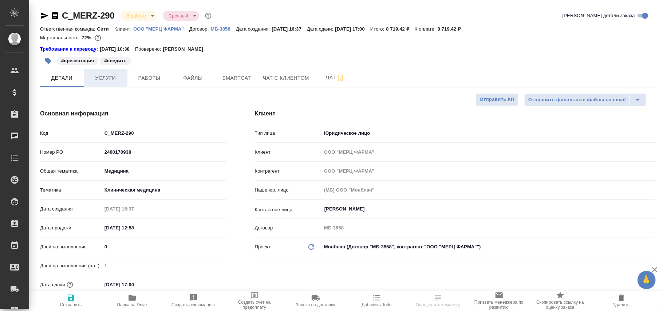
click at [110, 78] on span "Услуги" at bounding box center [105, 78] width 35 height 9
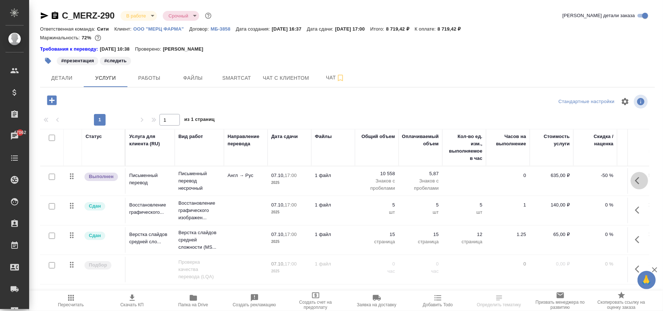
click at [635, 181] on icon "button" at bounding box center [637, 180] width 4 height 7
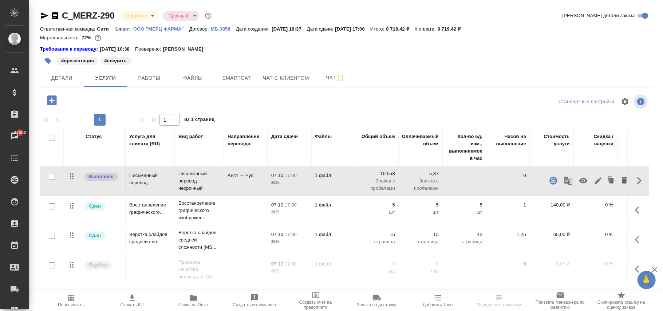
click at [549, 179] on icon "button" at bounding box center [553, 180] width 8 height 8
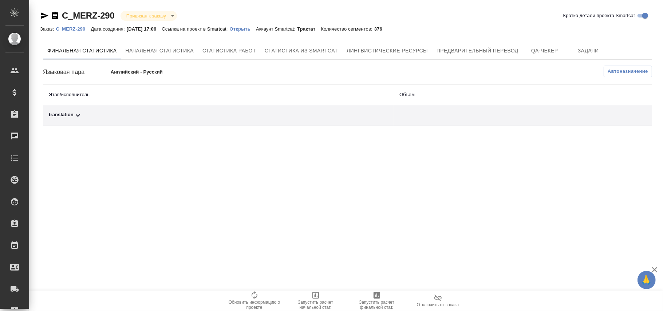
click at [632, 79] on div "Языковая пара Английский - Русский Автоназначение Этап/исполнитель Объем transl…" at bounding box center [347, 96] width 609 height 60
click at [626, 71] on span "Автоназначение" at bounding box center [627, 71] width 40 height 7
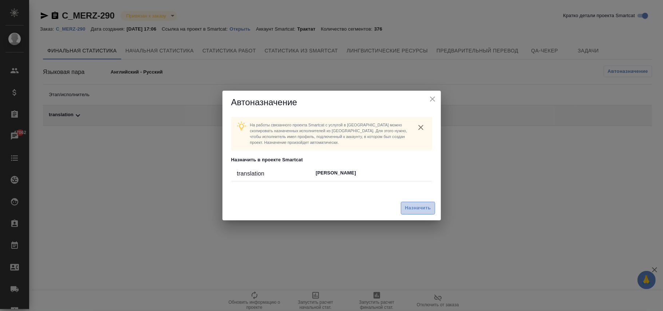
click at [421, 205] on span "Назначить" at bounding box center [418, 208] width 26 height 8
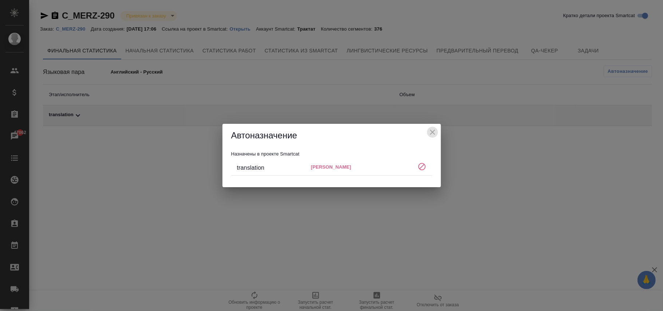
click at [434, 132] on icon "close" at bounding box center [432, 132] width 9 height 9
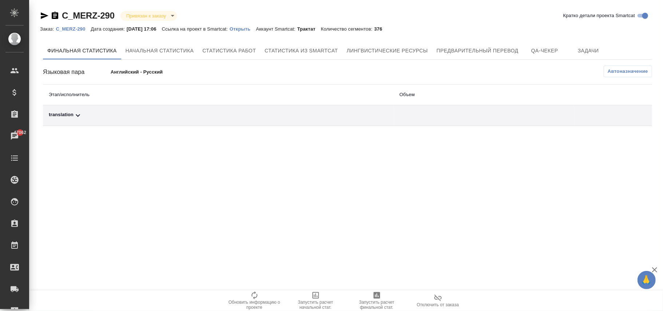
click at [79, 28] on p "C_MERZ-290" at bounding box center [73, 28] width 35 height 5
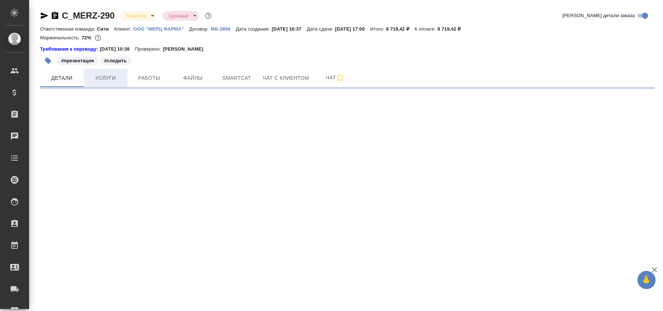
select select "RU"
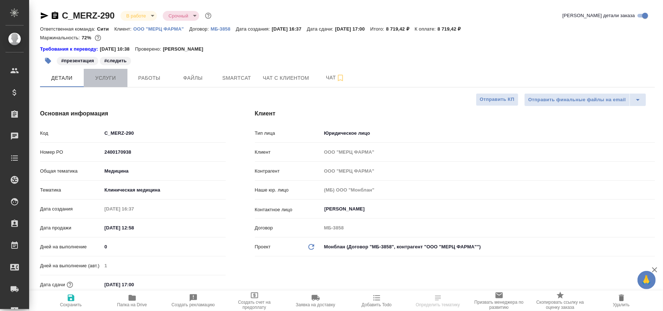
click at [106, 81] on span "Услуги" at bounding box center [105, 78] width 35 height 9
type textarea "x"
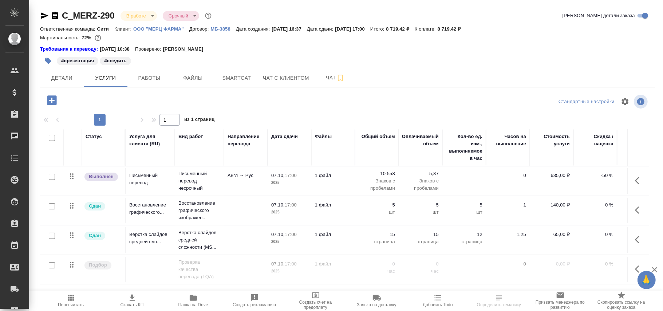
click at [630, 179] on button "button" at bounding box center [638, 180] width 17 height 17
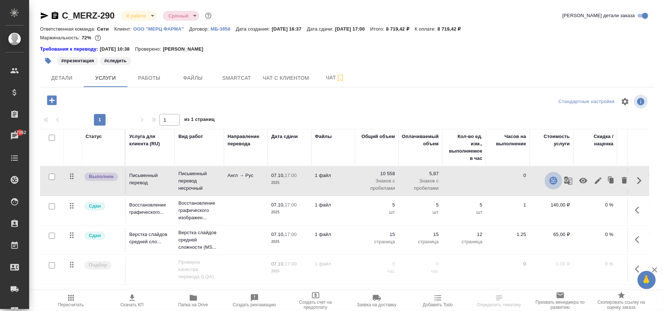
click at [549, 179] on icon "button" at bounding box center [553, 180] width 8 height 8
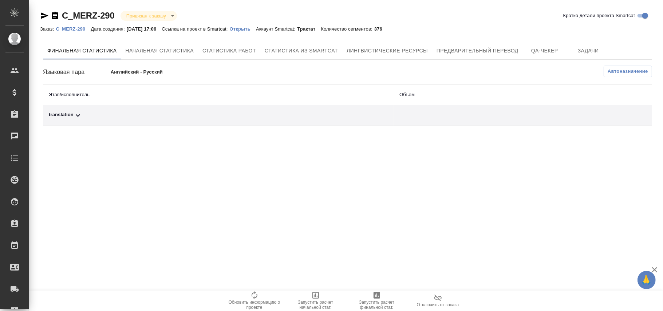
click at [439, 302] on span "Отключить от заказа" at bounding box center [438, 304] width 42 height 5
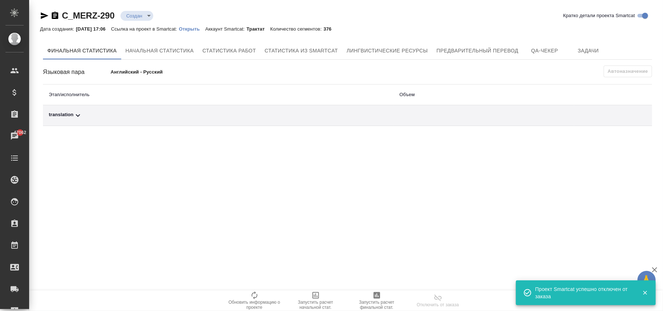
click at [627, 79] on div "Языковая пара Английский - Русский Автоназначение Этап/исполнитель Объем transl…" at bounding box center [347, 96] width 609 height 60
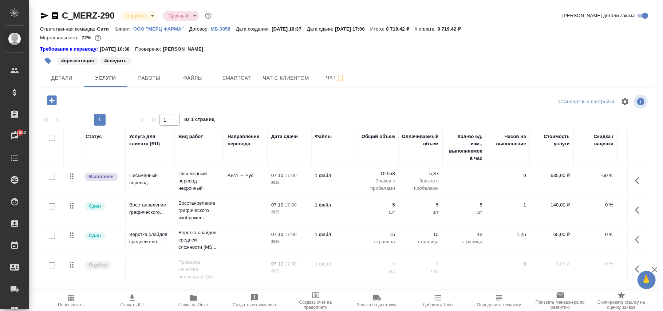
click at [635, 182] on icon "button" at bounding box center [637, 180] width 4 height 7
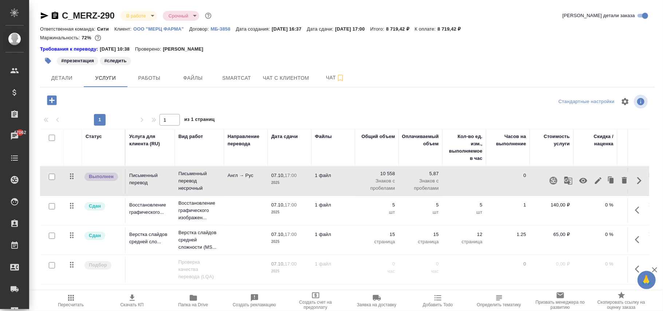
click at [549, 179] on icon "button" at bounding box center [553, 180] width 9 height 9
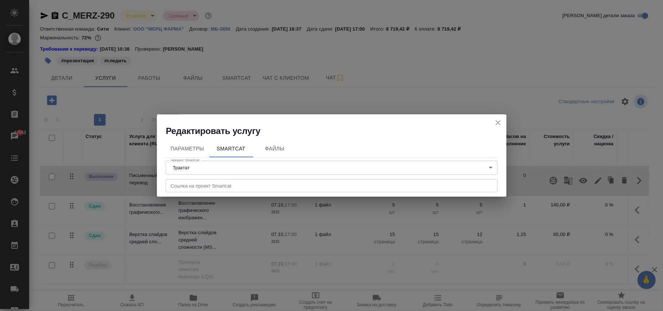
click at [207, 182] on input "text" at bounding box center [332, 185] width 332 height 13
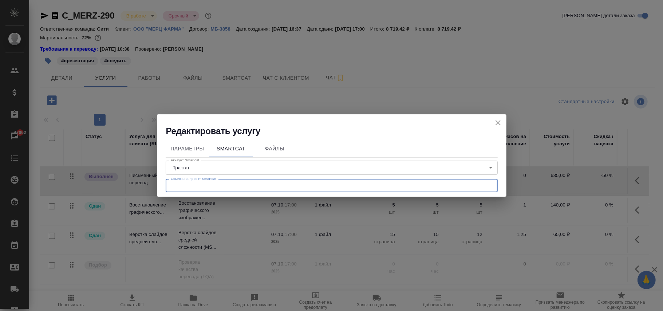
paste input "https://smartcat.com/projects/2a72368b-9d96-4665-b77c-60bbbd5ea01b/files"
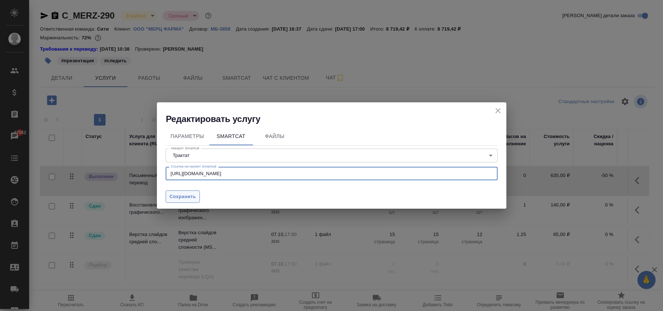
type input "https://smartcat.com/projects/2a72368b-9d96-4665-b77c-60bbbd5ea01b/files"
click at [184, 199] on span "Сохранить" at bounding box center [183, 197] width 27 height 8
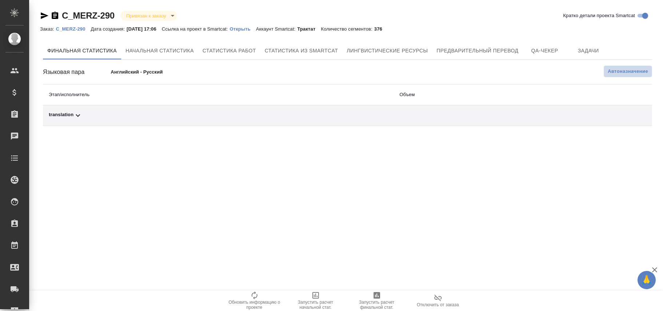
click at [619, 66] on button "Автоназначение" at bounding box center [627, 72] width 48 height 12
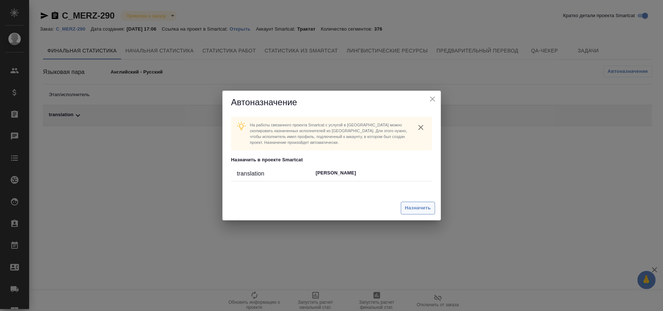
click at [417, 210] on span "Назначить" at bounding box center [418, 208] width 26 height 8
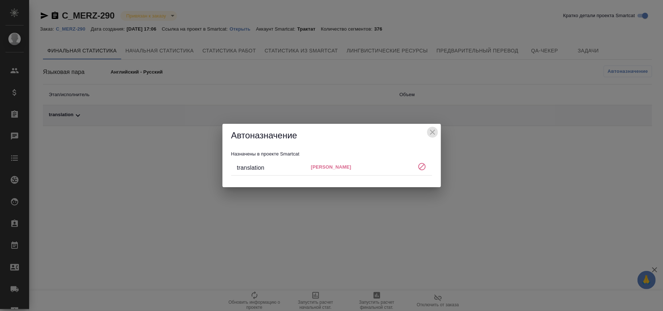
click at [432, 131] on icon "close" at bounding box center [432, 132] width 5 height 5
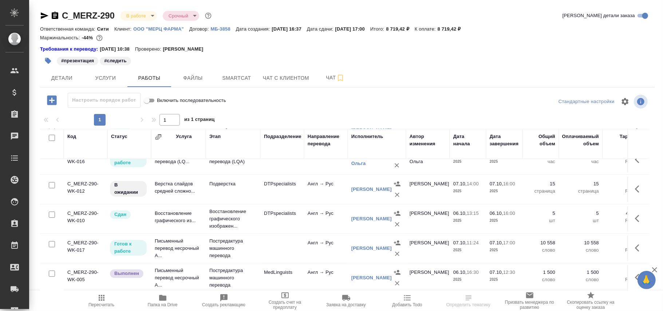
scroll to position [51, 0]
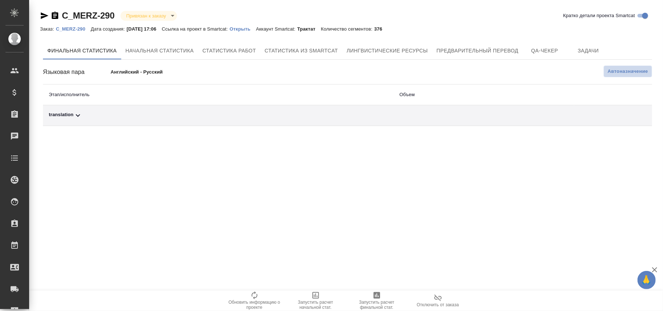
click at [631, 68] on span "Автоназначение" at bounding box center [627, 71] width 40 height 7
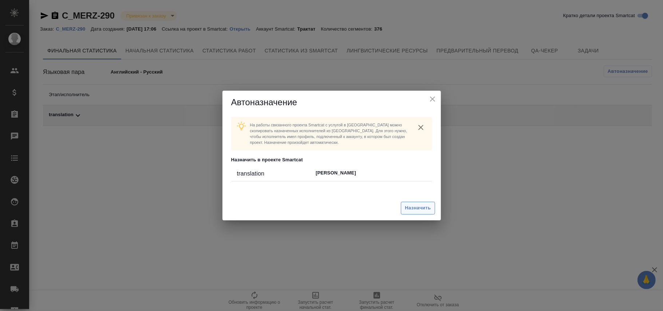
click at [421, 206] on span "Назначить" at bounding box center [418, 208] width 26 height 8
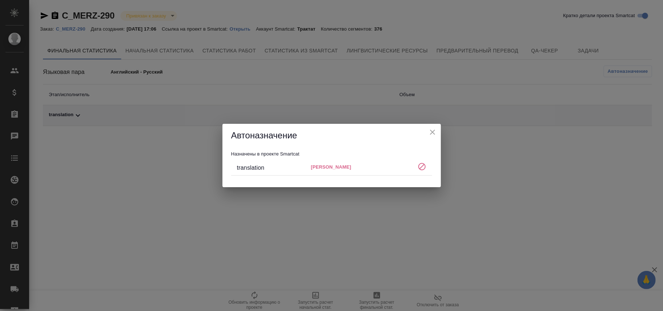
click at [434, 132] on icon "close" at bounding box center [432, 132] width 9 height 9
